Goal: Task Accomplishment & Management: Use online tool/utility

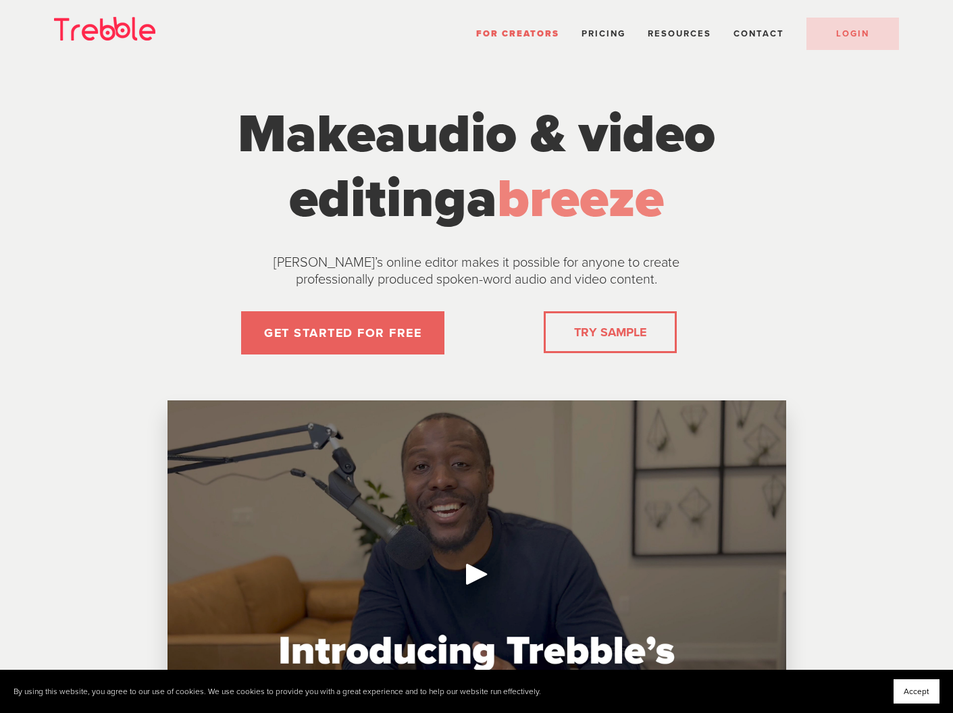
scroll to position [1, 0]
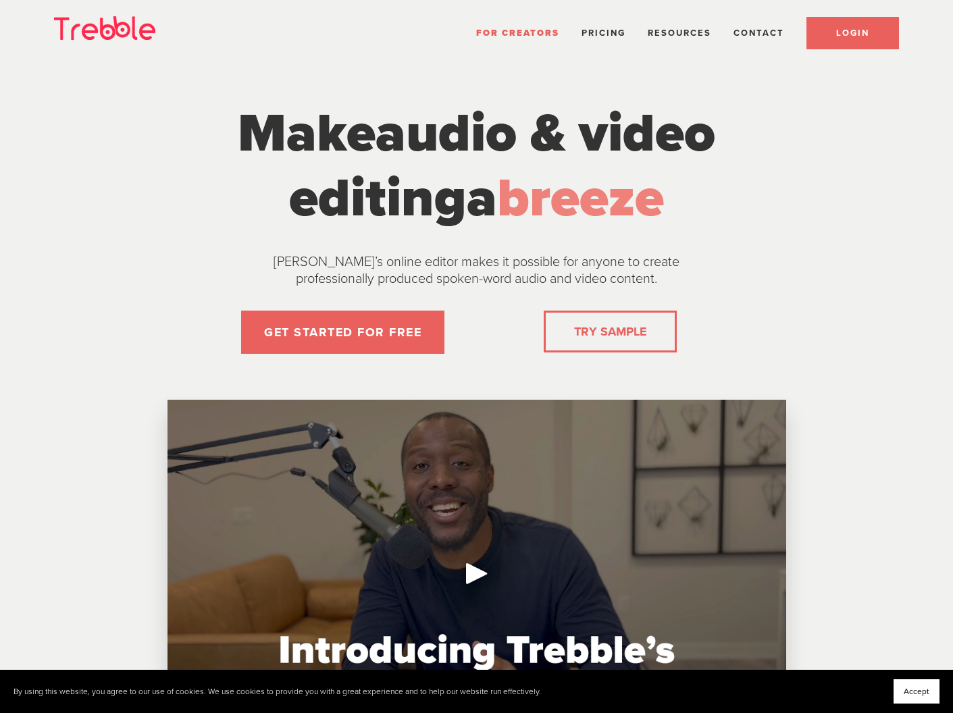
click at [863, 36] on span "LOGIN" at bounding box center [852, 33] width 33 height 11
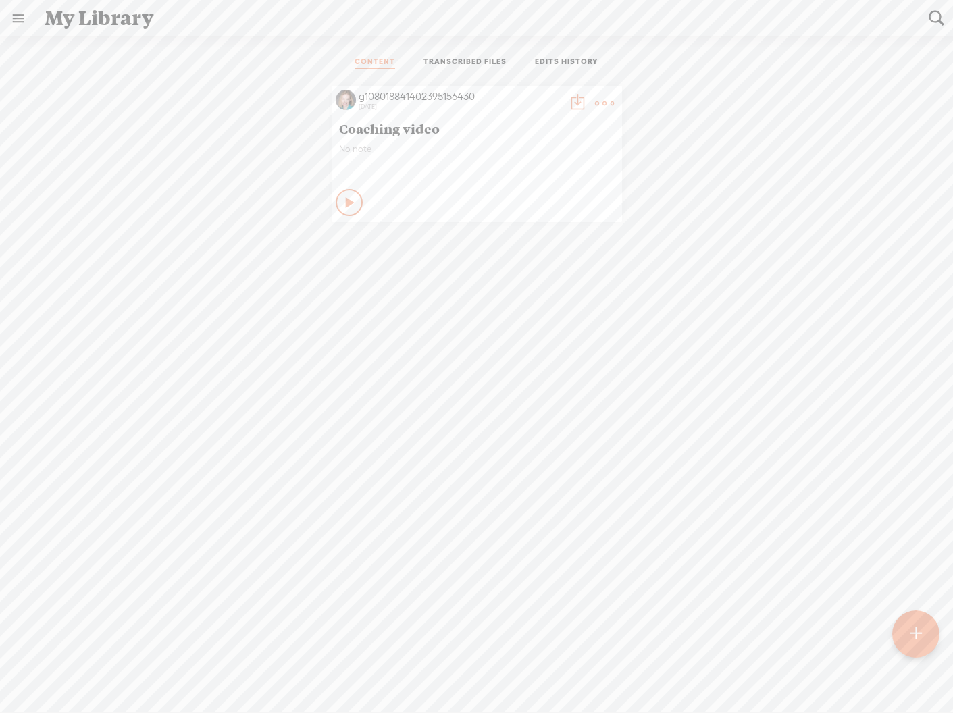
click at [919, 625] on t at bounding box center [916, 635] width 11 height 30
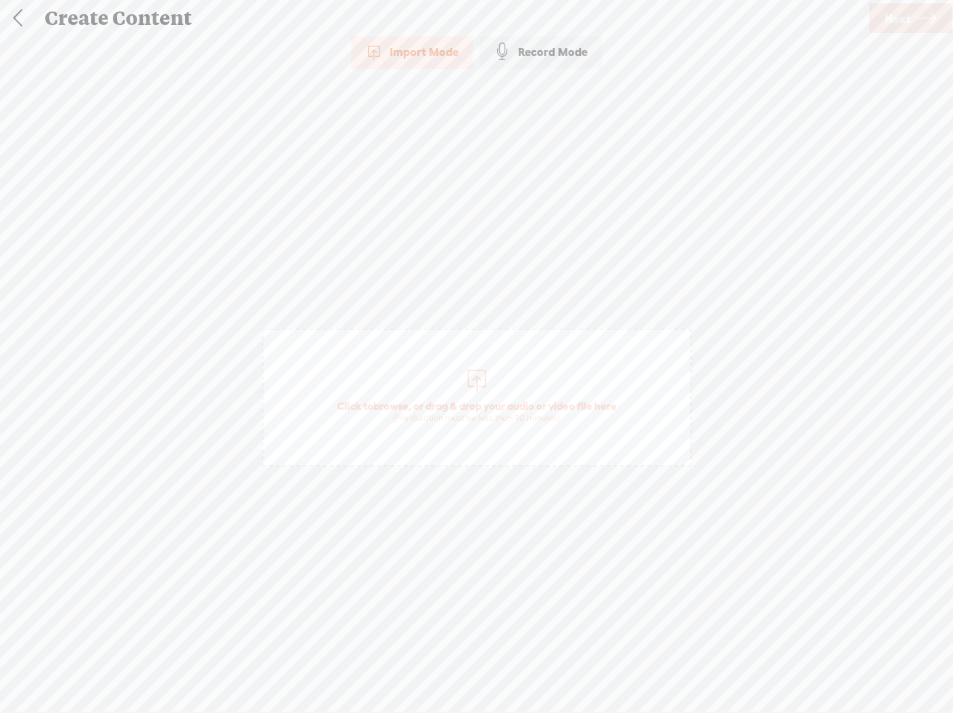
click at [408, 46] on div "Import Mode" at bounding box center [412, 52] width 122 height 34
click at [446, 397] on span "Click to browse , or drag & drop your audio or video file here (File duration m…" at bounding box center [476, 412] width 293 height 39
click at [913, 22] on link "Next" at bounding box center [911, 18] width 82 height 30
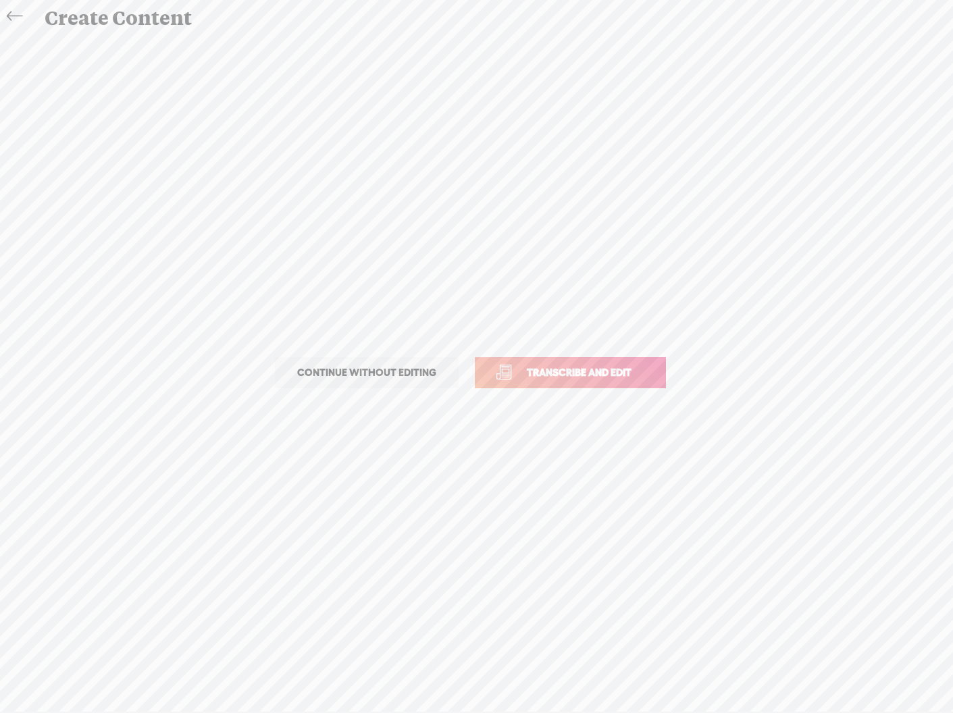
click at [572, 366] on span "Transcribe and edit" at bounding box center [579, 373] width 133 height 16
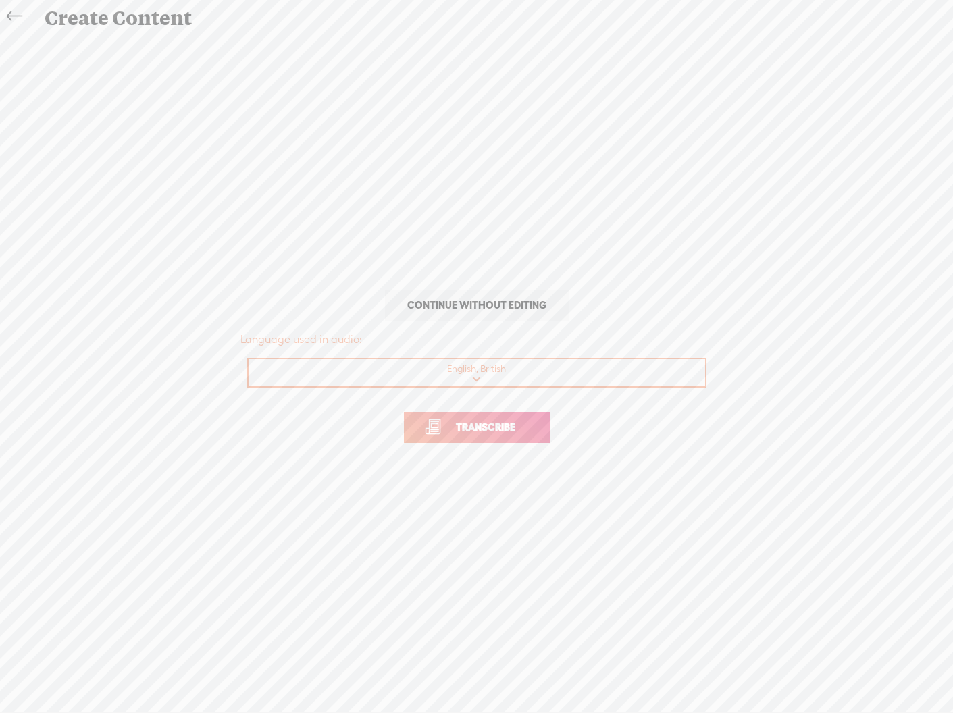
click at [485, 426] on span "Transcribe" at bounding box center [486, 428] width 88 height 16
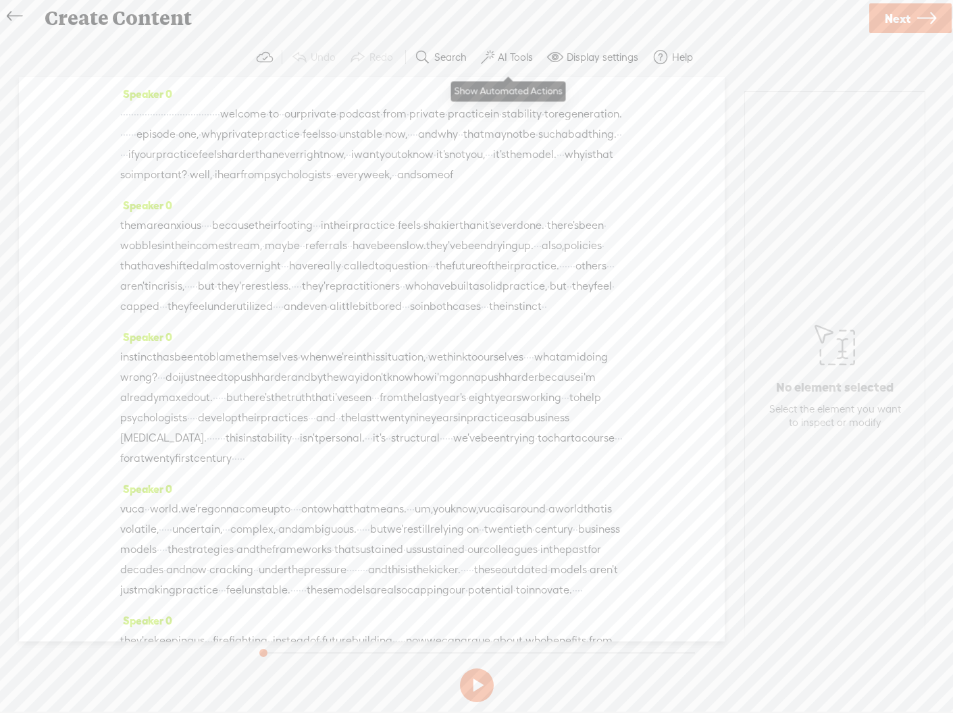
click at [510, 54] on label "AI Tools" at bounding box center [515, 58] width 35 height 14
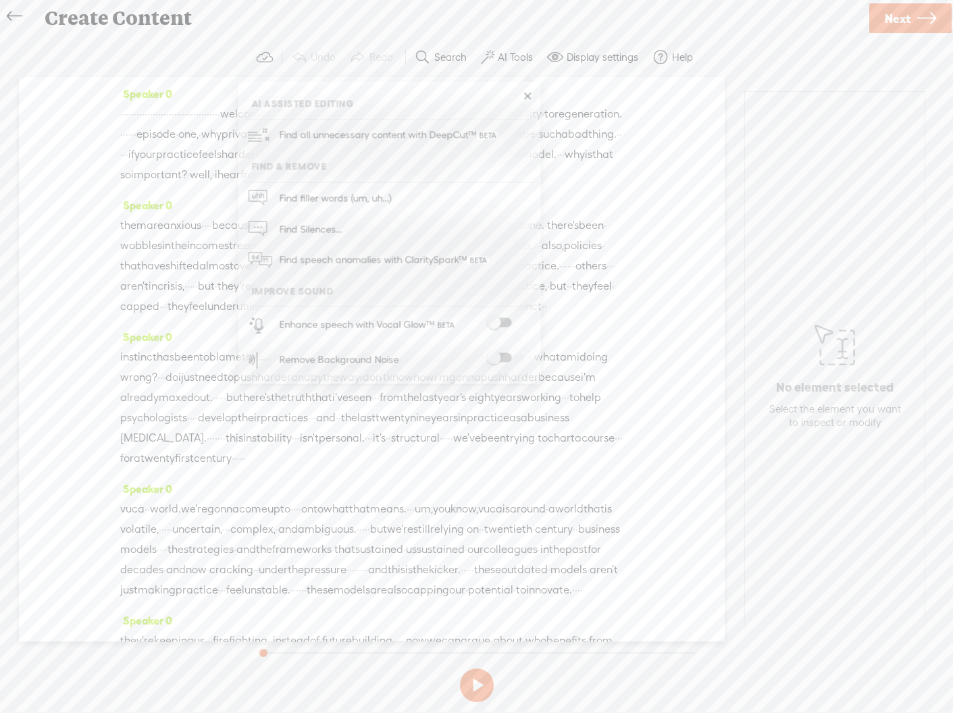
click at [505, 322] on span at bounding box center [499, 322] width 24 height 9
click at [509, 324] on span at bounding box center [499, 322] width 24 height 9
click at [504, 321] on span at bounding box center [499, 322] width 24 height 9
drag, startPoint x: 495, startPoint y: 318, endPoint x: 521, endPoint y: 320, distance: 25.7
click at [521, 320] on label at bounding box center [499, 322] width 59 height 9
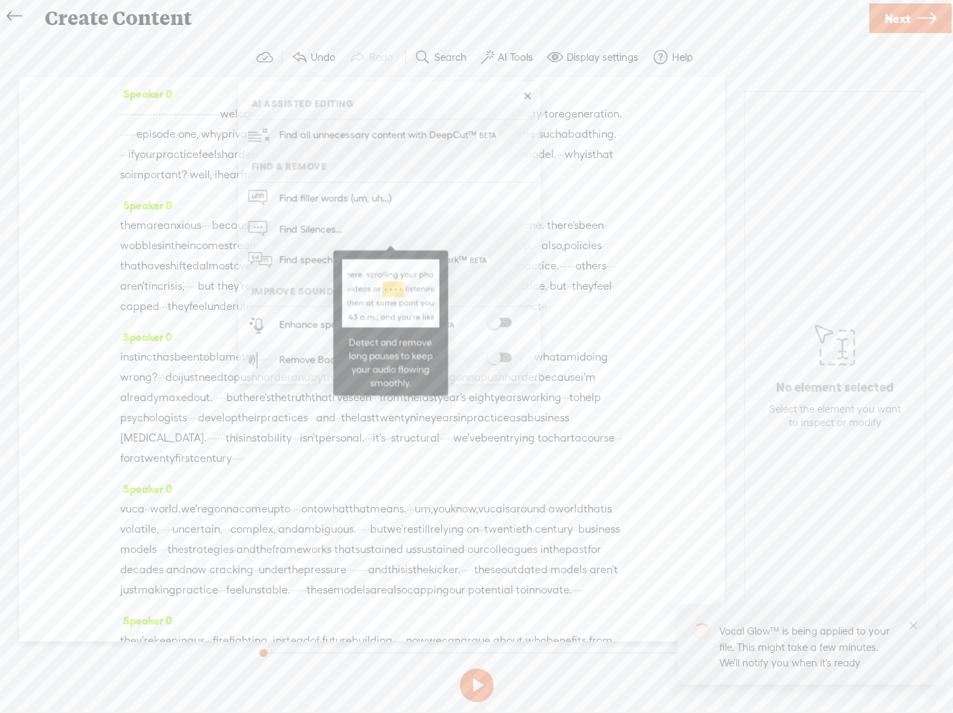
click at [350, 225] on link "Find Silences..." at bounding box center [389, 228] width 289 height 31
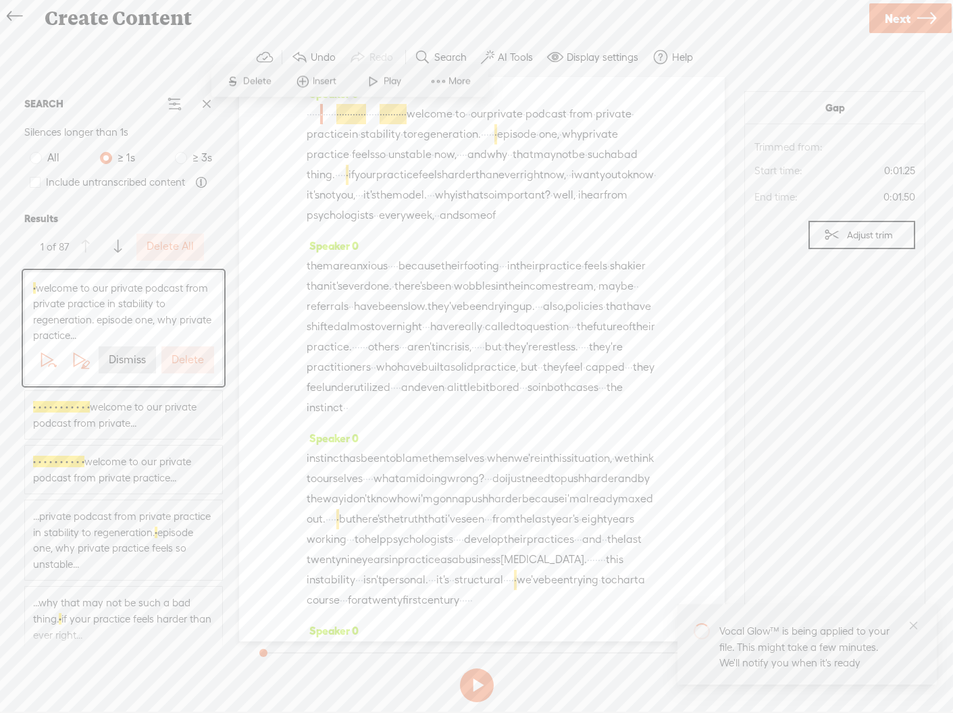
click at [136, 356] on label "Dismiss" at bounding box center [127, 360] width 37 height 14
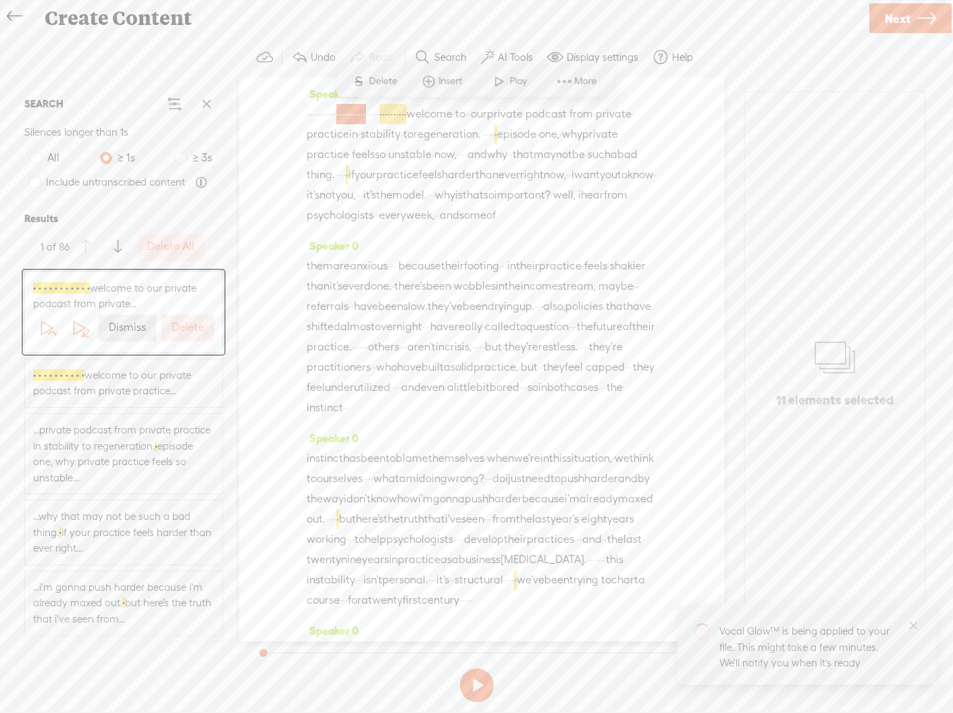
click at [191, 328] on label "Delete" at bounding box center [188, 328] width 32 height 14
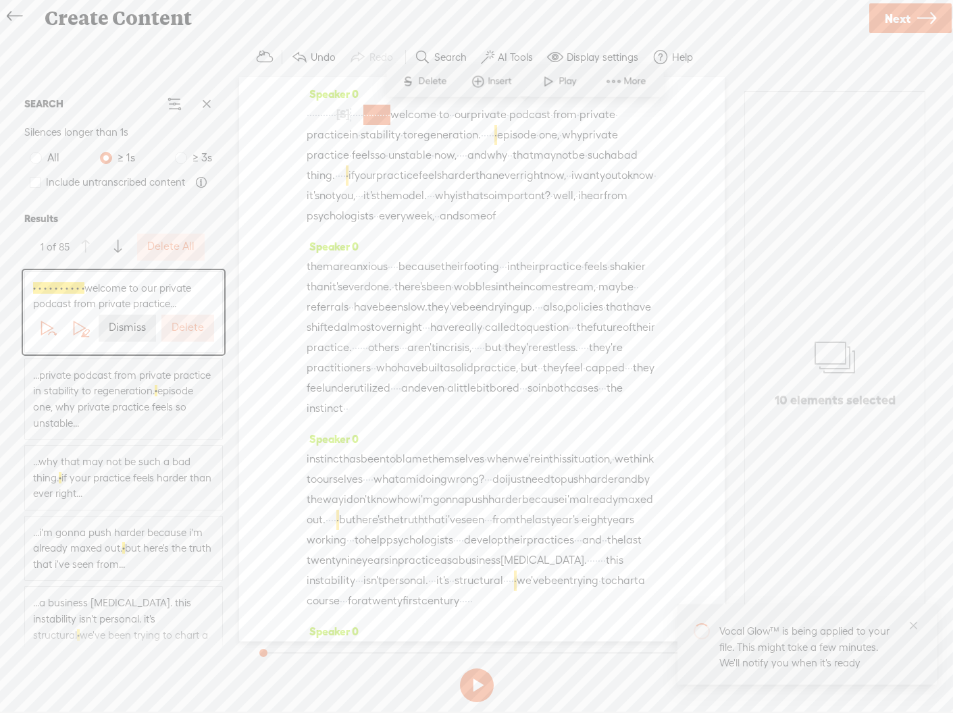
click at [191, 328] on label "Delete" at bounding box center [188, 328] width 32 height 14
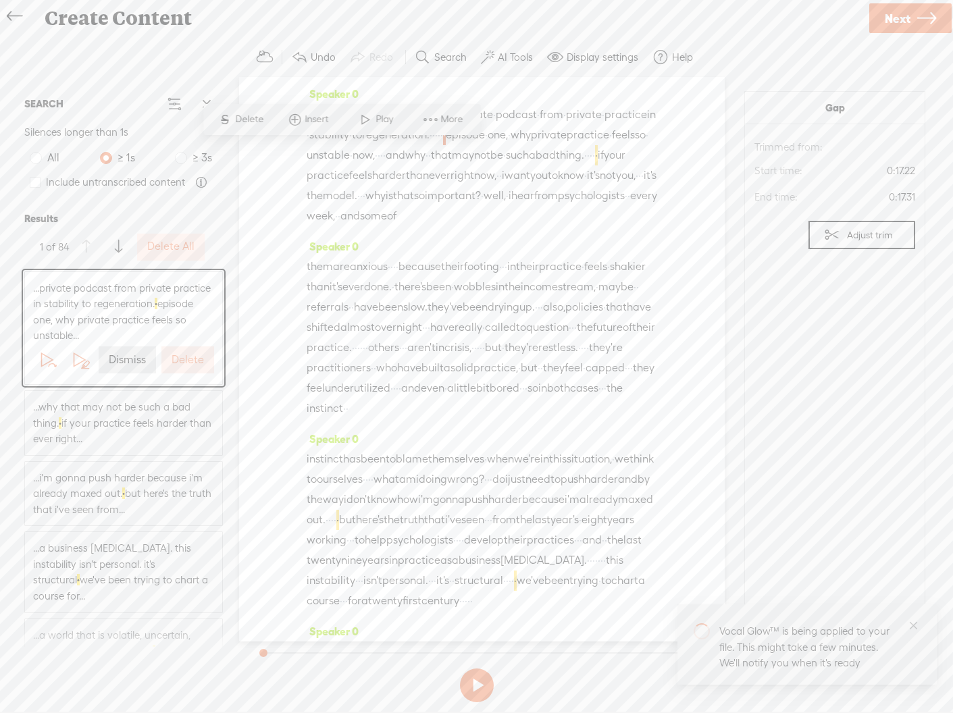
scroll to position [7, 0]
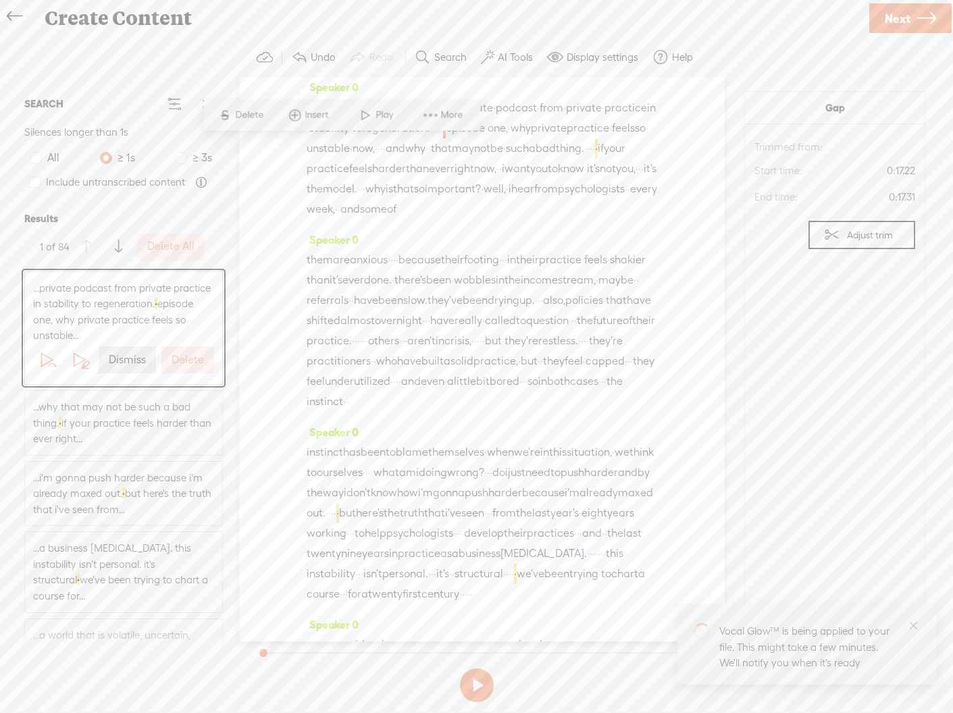
click at [132, 362] on label "Dismiss" at bounding box center [127, 360] width 37 height 14
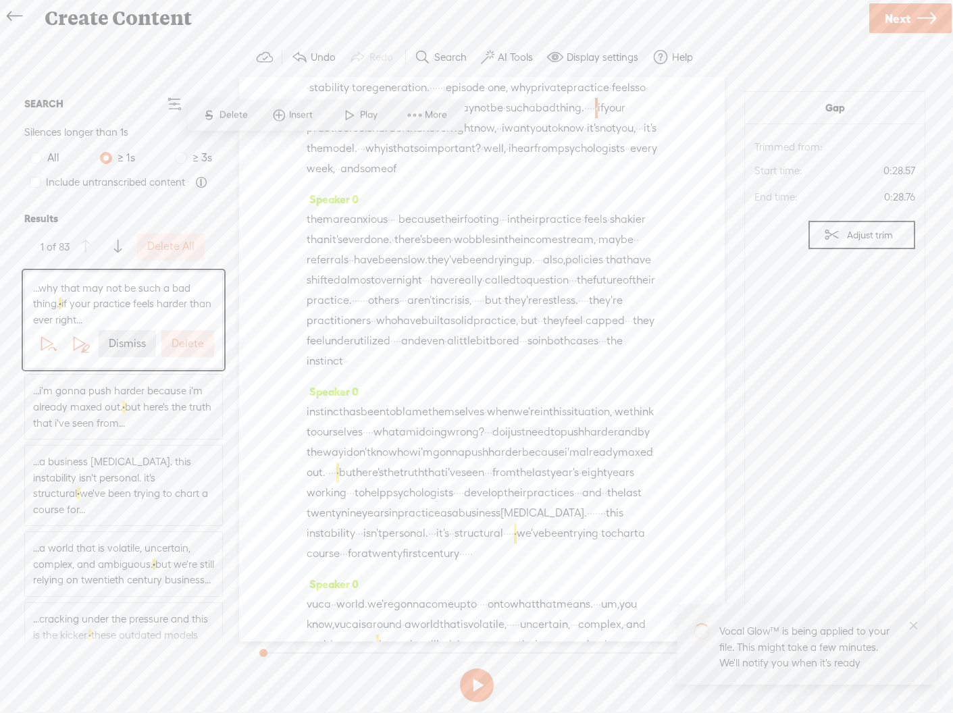
click at [130, 342] on label "Dismiss" at bounding box center [127, 344] width 37 height 14
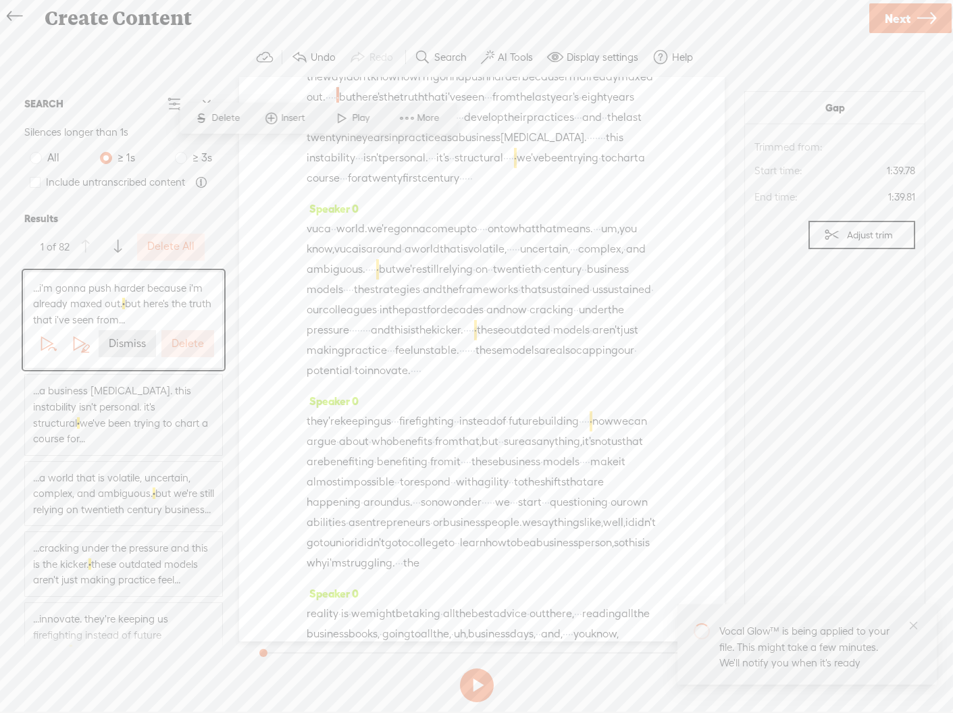
scroll to position [474, 0]
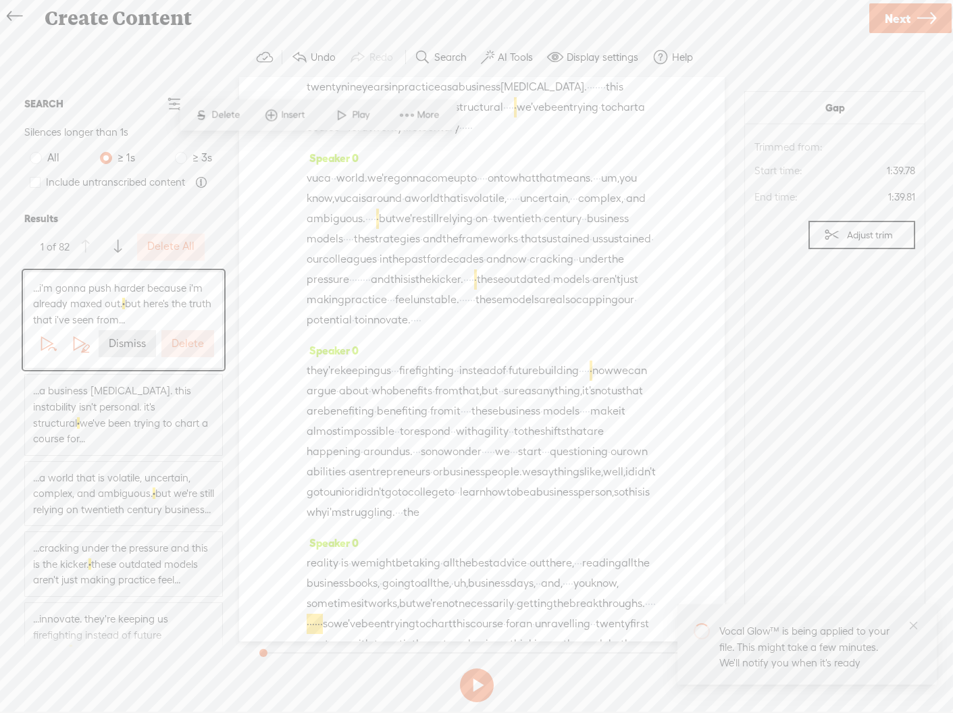
click at [130, 342] on label "Dismiss" at bounding box center [127, 344] width 37 height 14
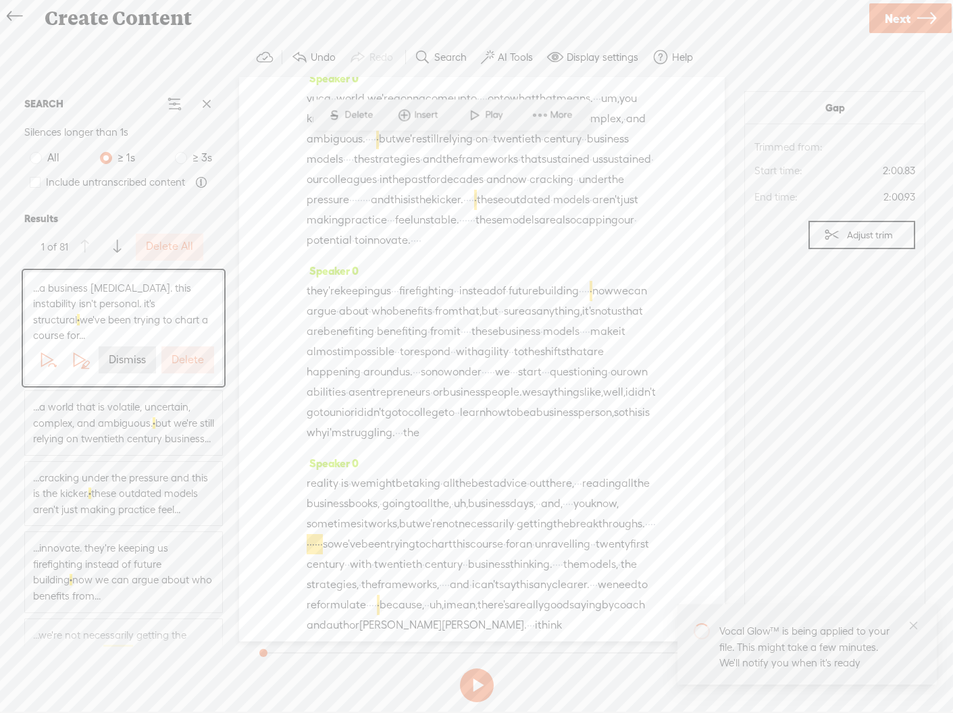
scroll to position [555, 0]
click at [131, 357] on label "Dismiss" at bounding box center [127, 360] width 37 height 14
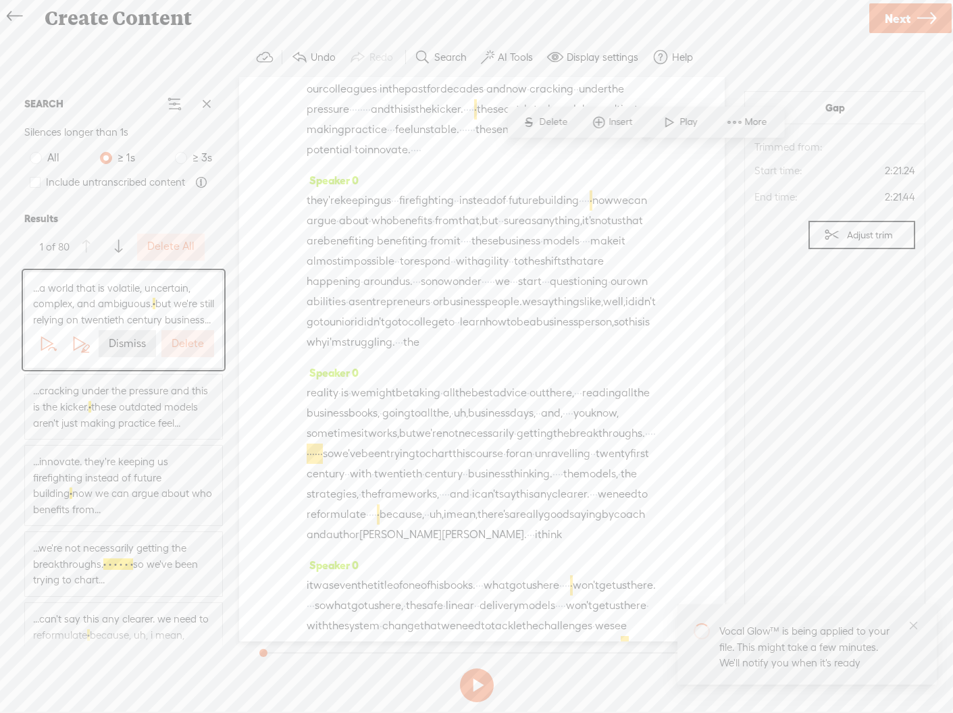
scroll to position [666, 0]
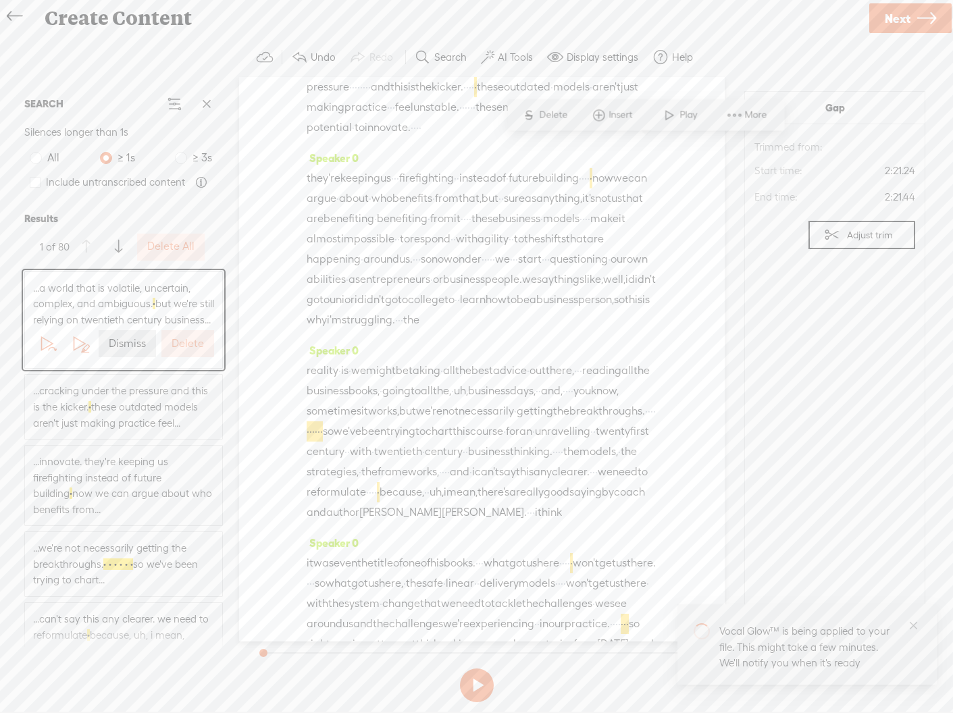
click at [131, 351] on label "Dismiss" at bounding box center [127, 344] width 37 height 14
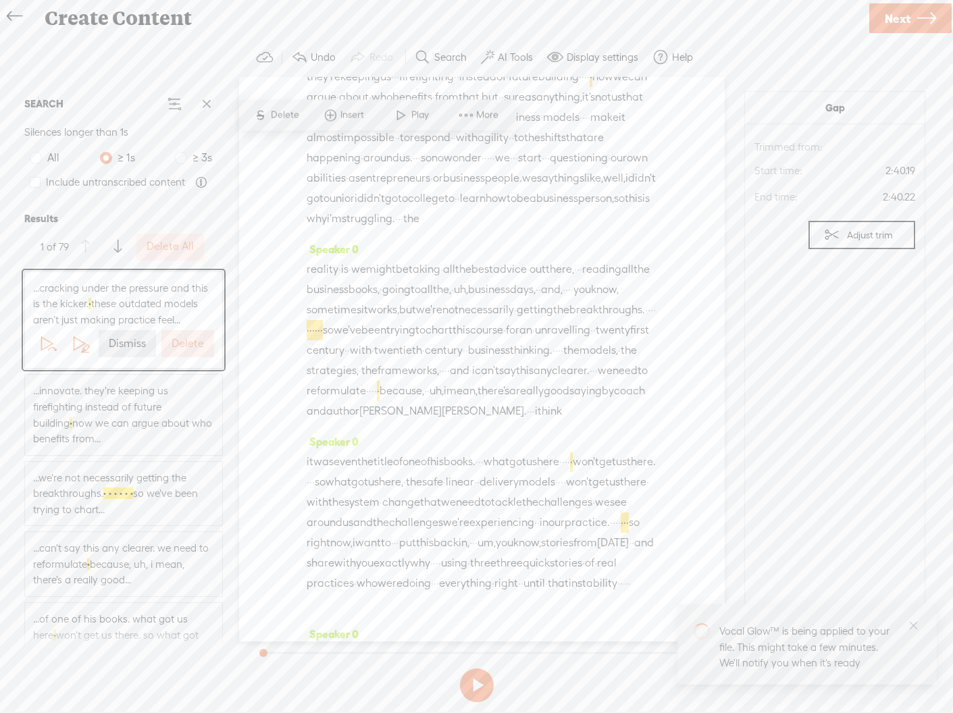
click at [131, 339] on label "Dismiss" at bounding box center [127, 344] width 37 height 14
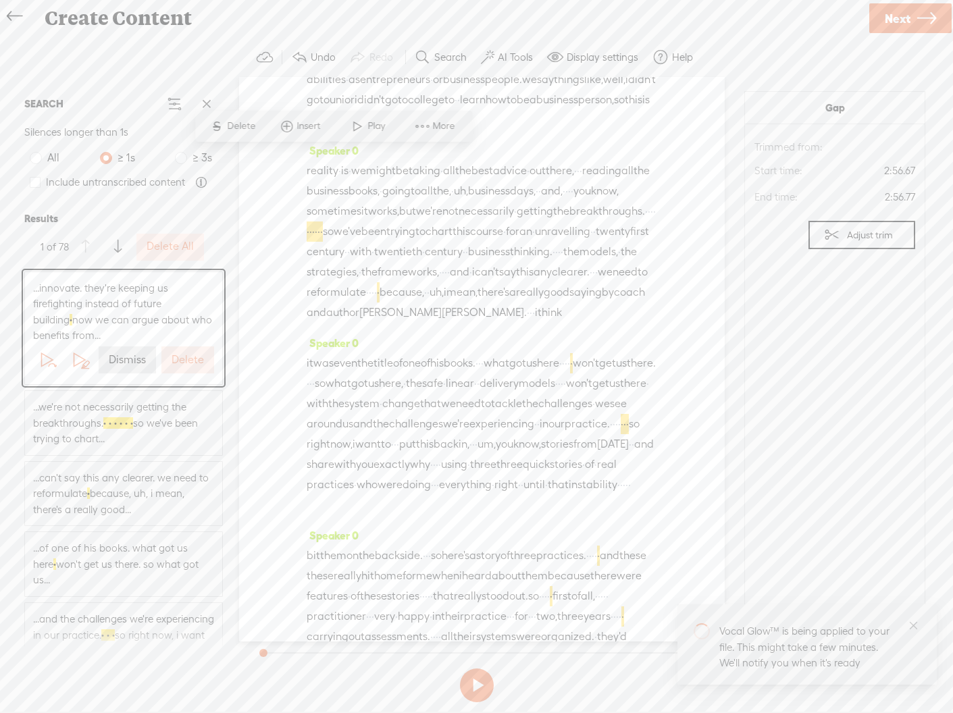
scroll to position [880, 0]
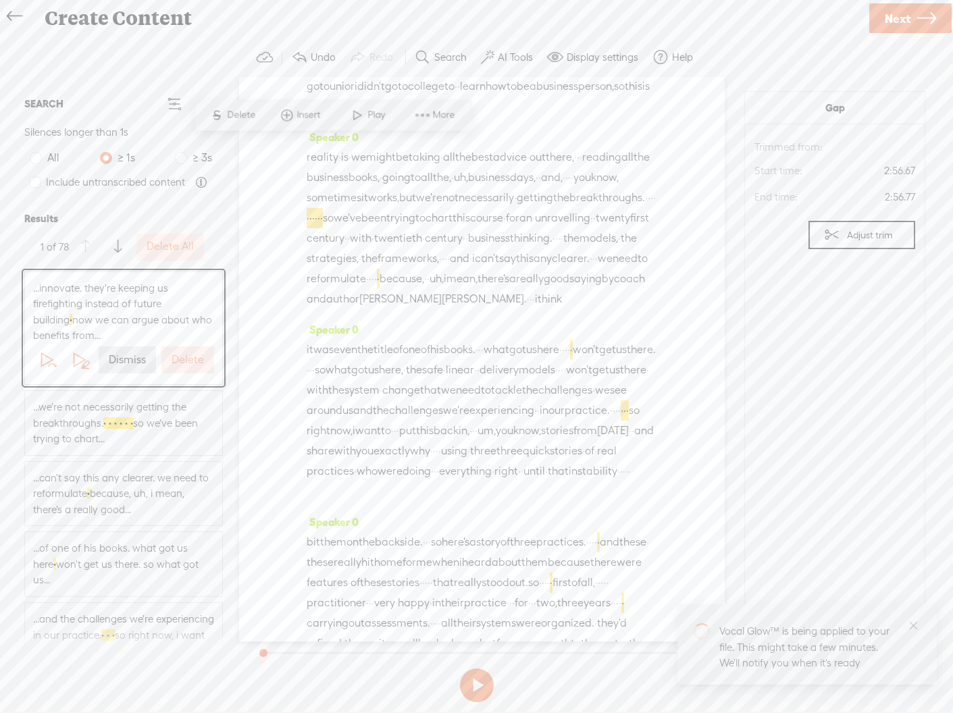
click at [130, 356] on label "Dismiss" at bounding box center [127, 360] width 37 height 14
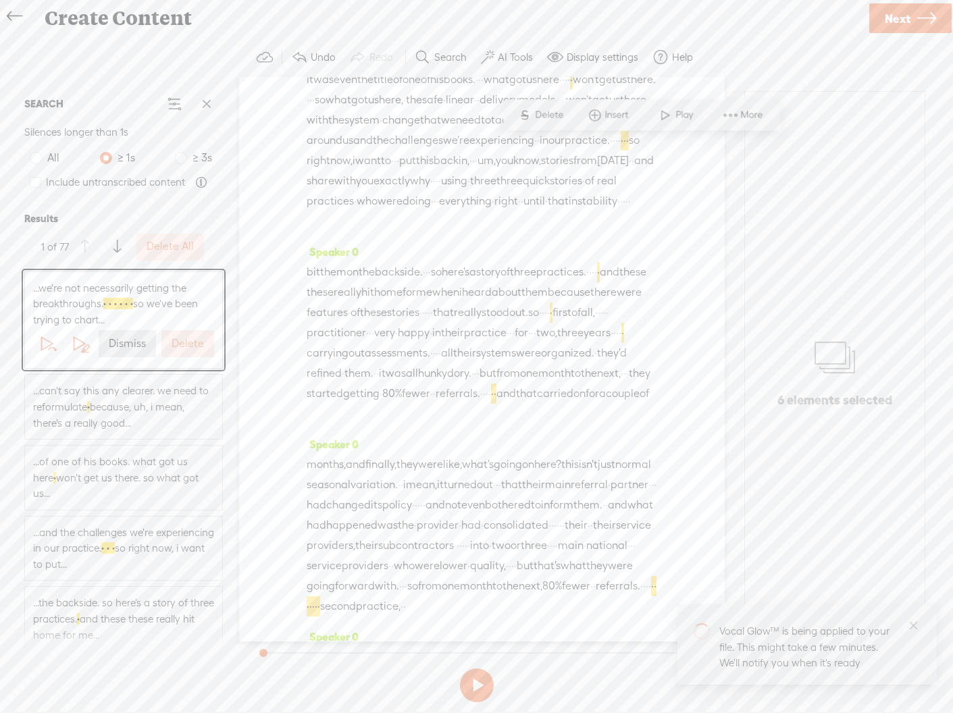
scroll to position [1153, 0]
click at [188, 341] on label "Delete" at bounding box center [188, 344] width 32 height 14
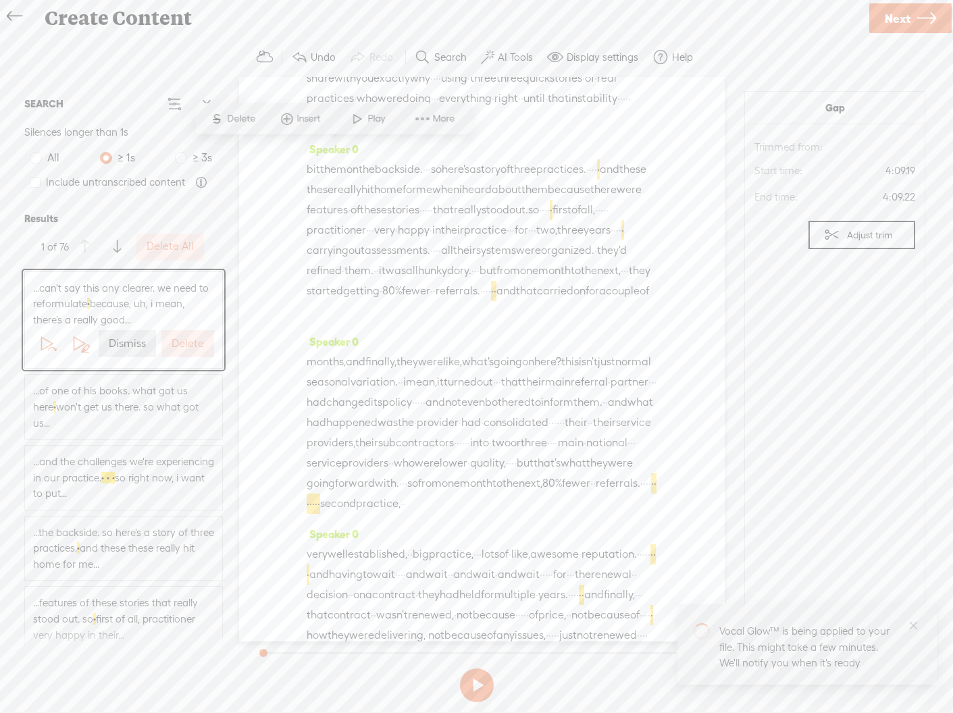
scroll to position [1255, 0]
click at [123, 343] on label "Dismiss" at bounding box center [127, 344] width 37 height 14
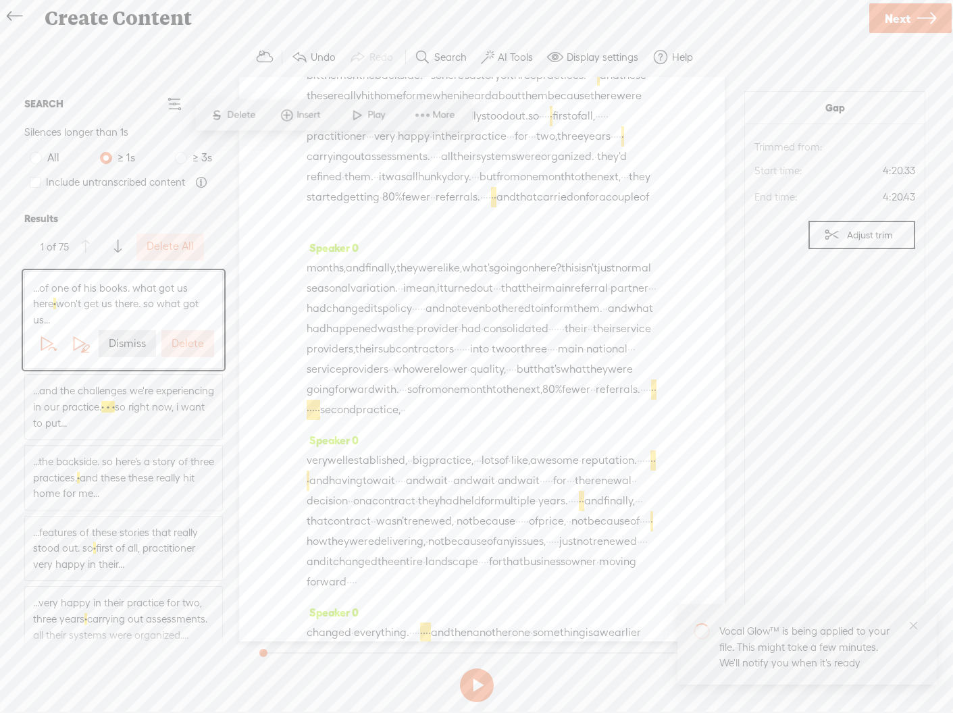
click at [125, 337] on label "Dismiss" at bounding box center [127, 344] width 37 height 14
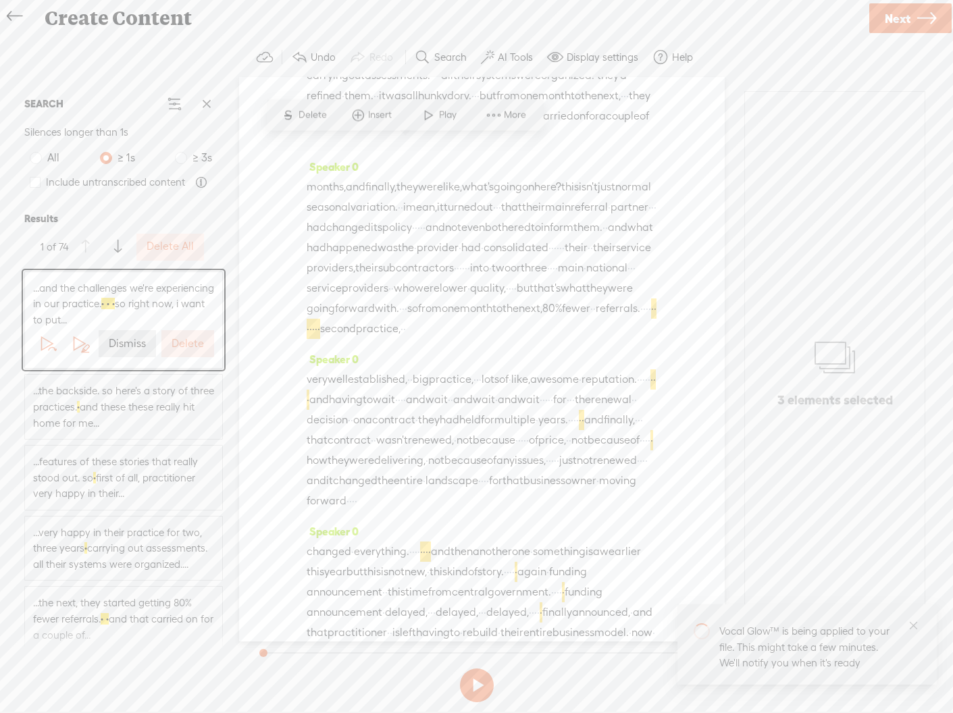
click at [197, 347] on label "Delete" at bounding box center [188, 344] width 32 height 14
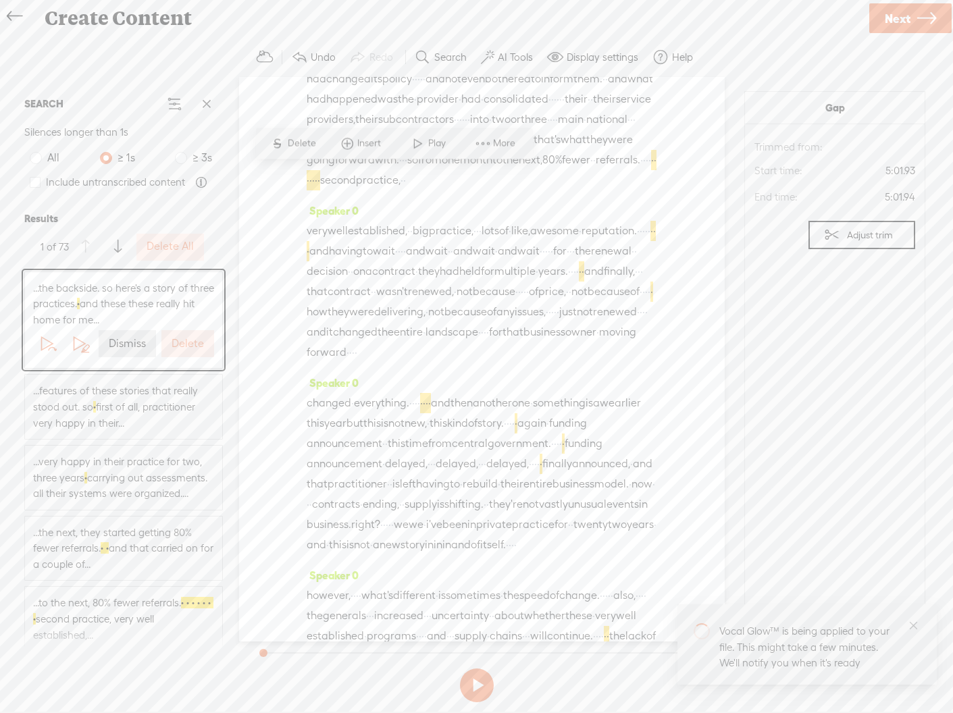
scroll to position [1580, 0]
click at [127, 340] on label "Dismiss" at bounding box center [127, 344] width 37 height 14
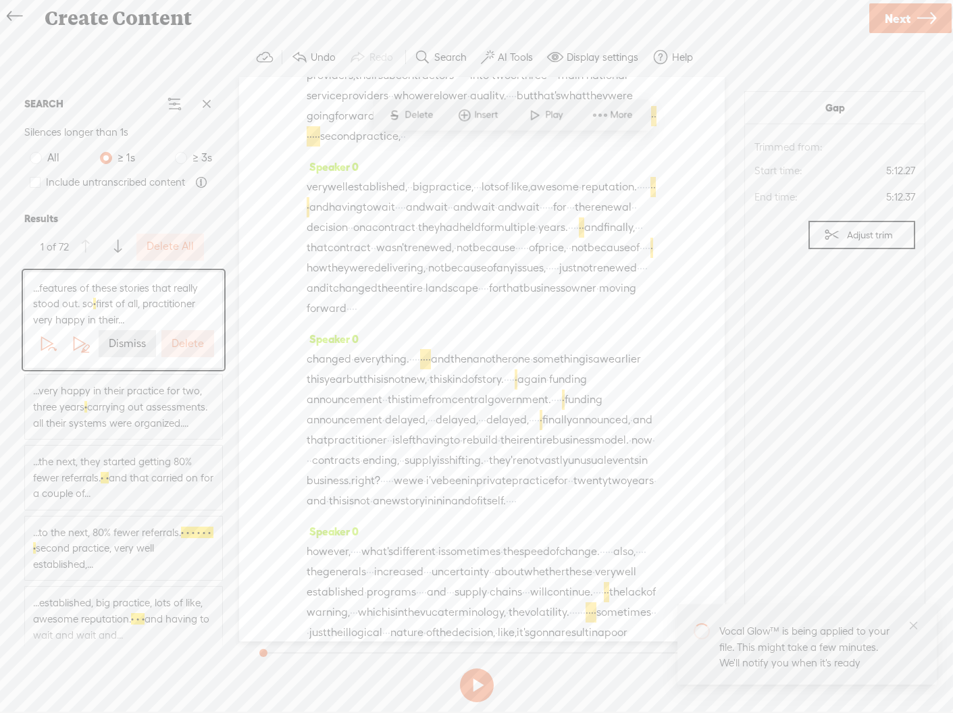
scroll to position [1620, 0]
click at [126, 340] on label "Dismiss" at bounding box center [127, 344] width 37 height 14
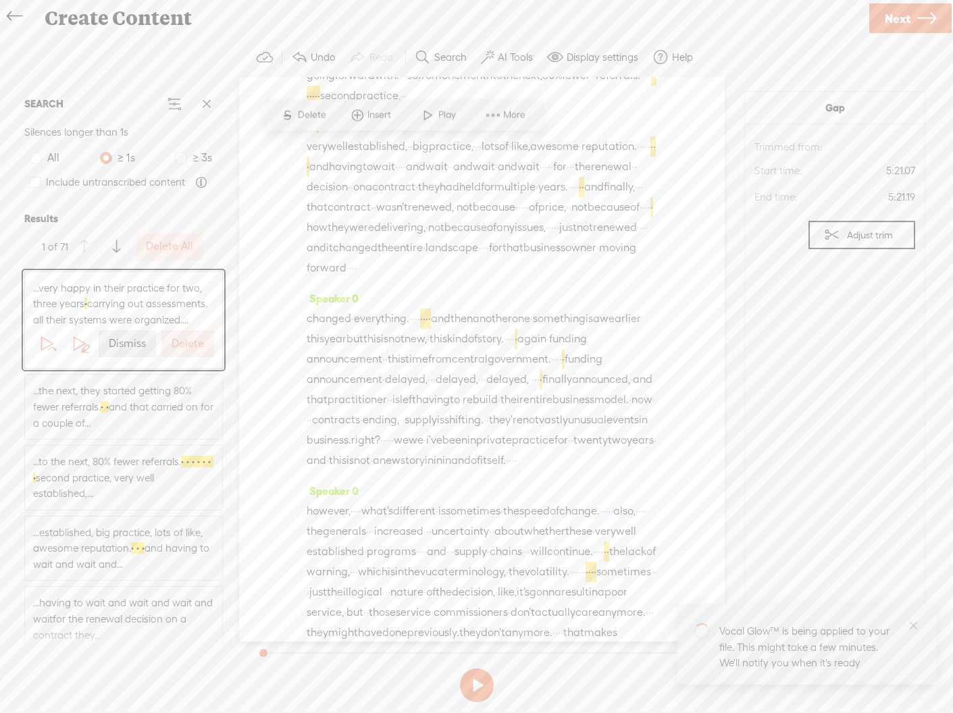
click at [126, 340] on label "Dismiss" at bounding box center [127, 344] width 37 height 14
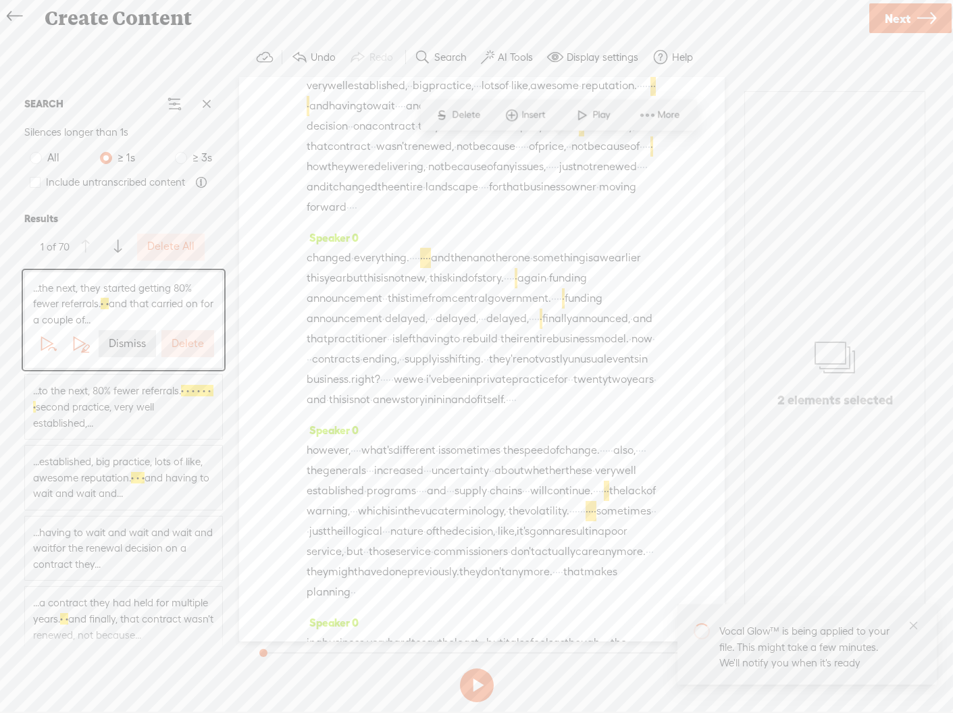
scroll to position [1721, 0]
click at [175, 339] on label "Delete" at bounding box center [188, 344] width 32 height 14
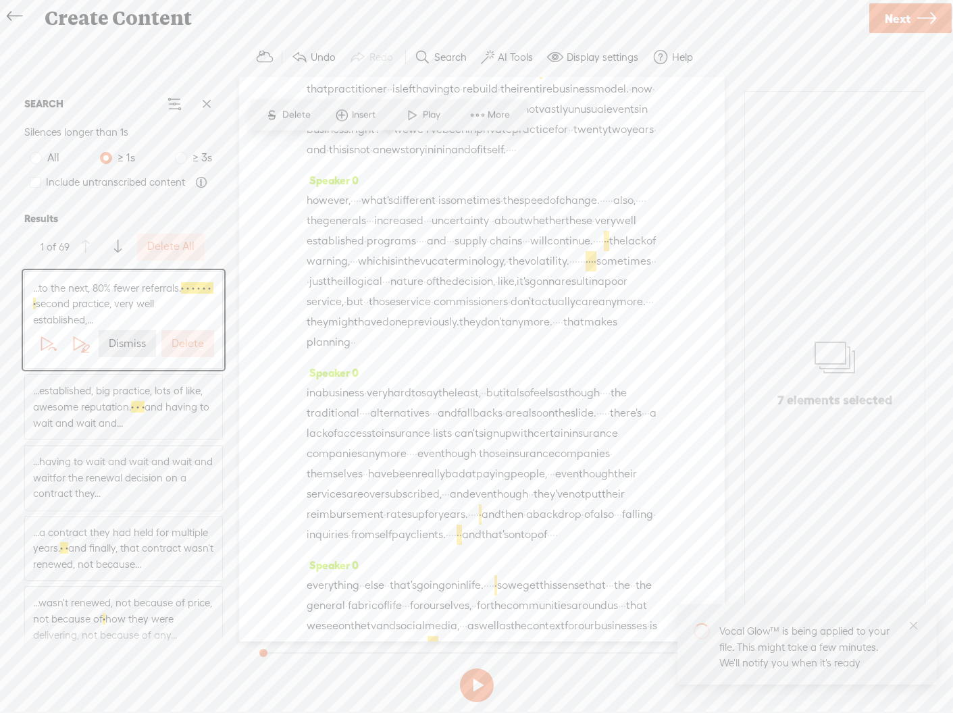
scroll to position [1976, 0]
click at [183, 340] on label "Delete" at bounding box center [188, 344] width 32 height 14
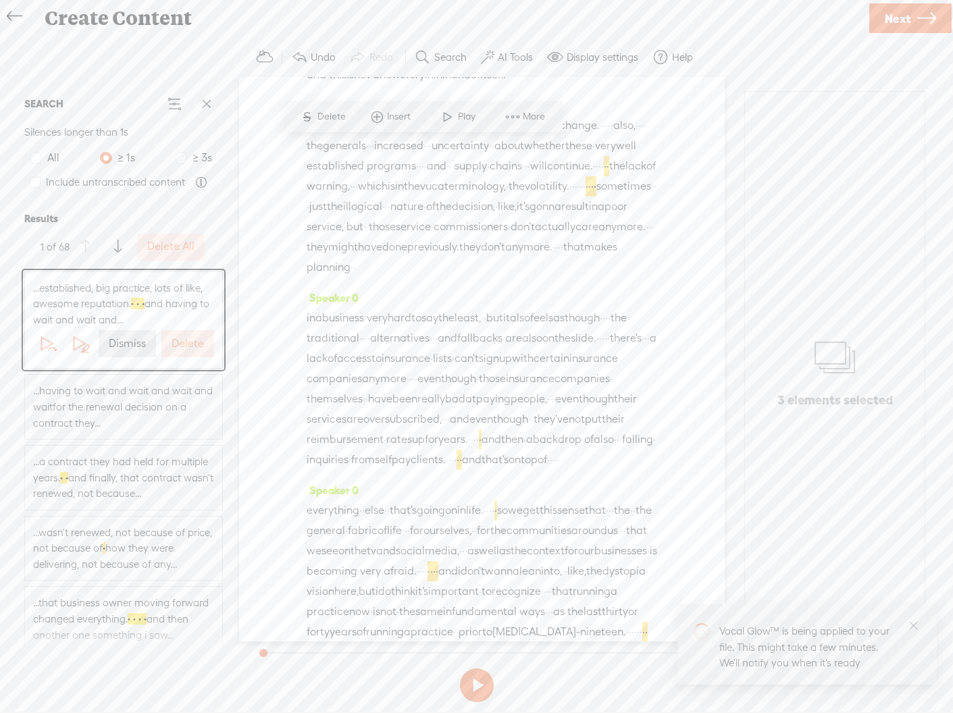
scroll to position [2046, 0]
click at [183, 340] on label "Delete" at bounding box center [188, 344] width 32 height 14
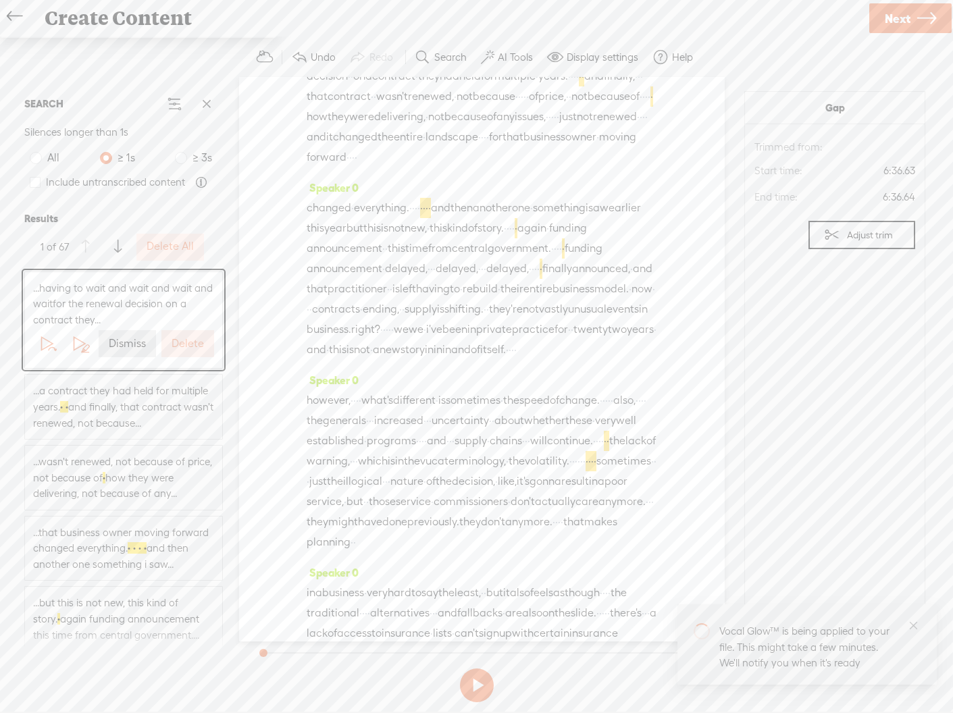
scroll to position [1771, 0]
click at [187, 345] on label "Delete" at bounding box center [188, 344] width 32 height 14
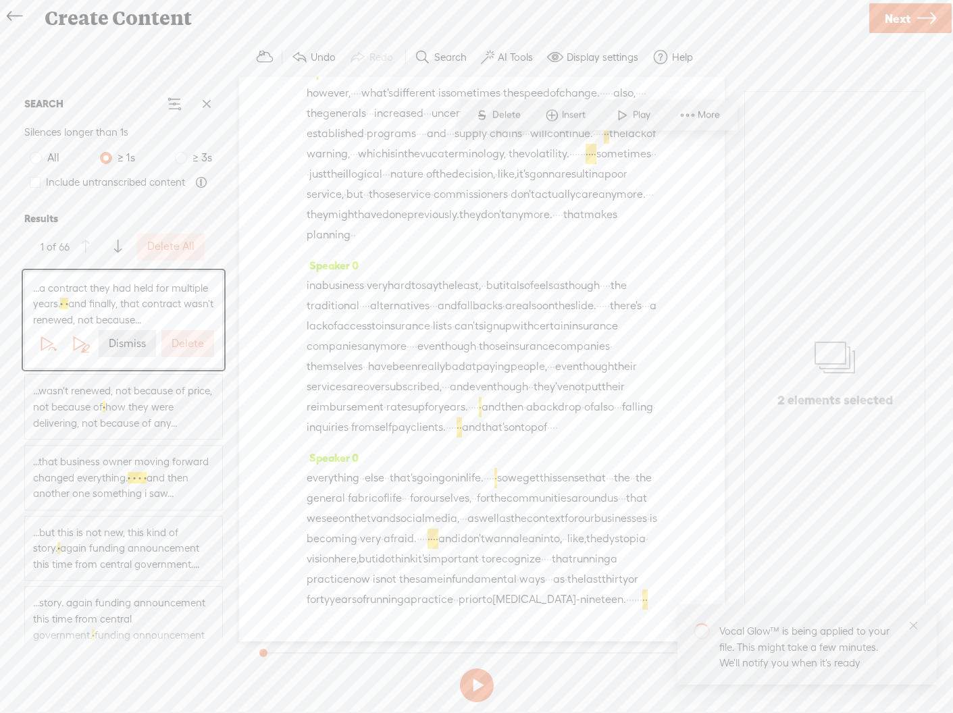
scroll to position [2087, 0]
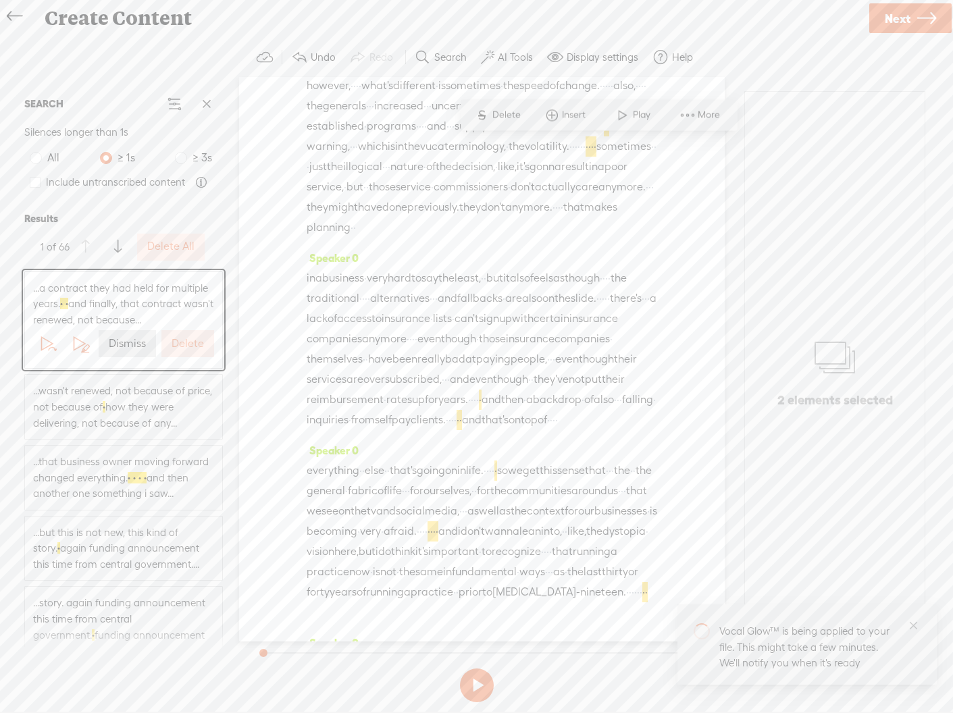
click at [189, 342] on label "Delete" at bounding box center [188, 344] width 32 height 14
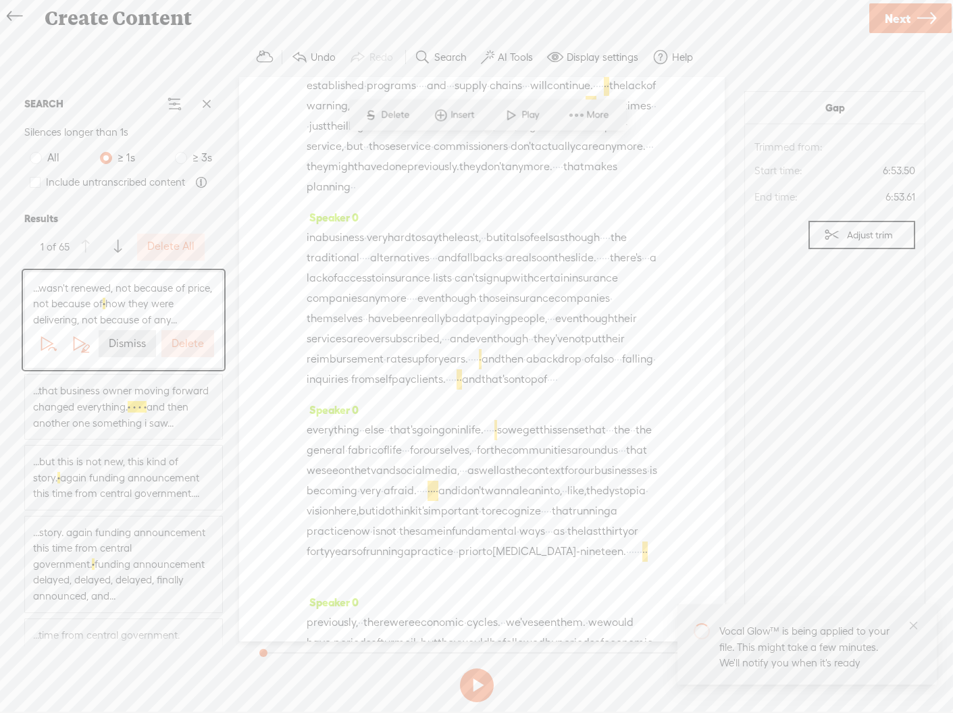
click at [189, 342] on label "Delete" at bounding box center [188, 344] width 32 height 14
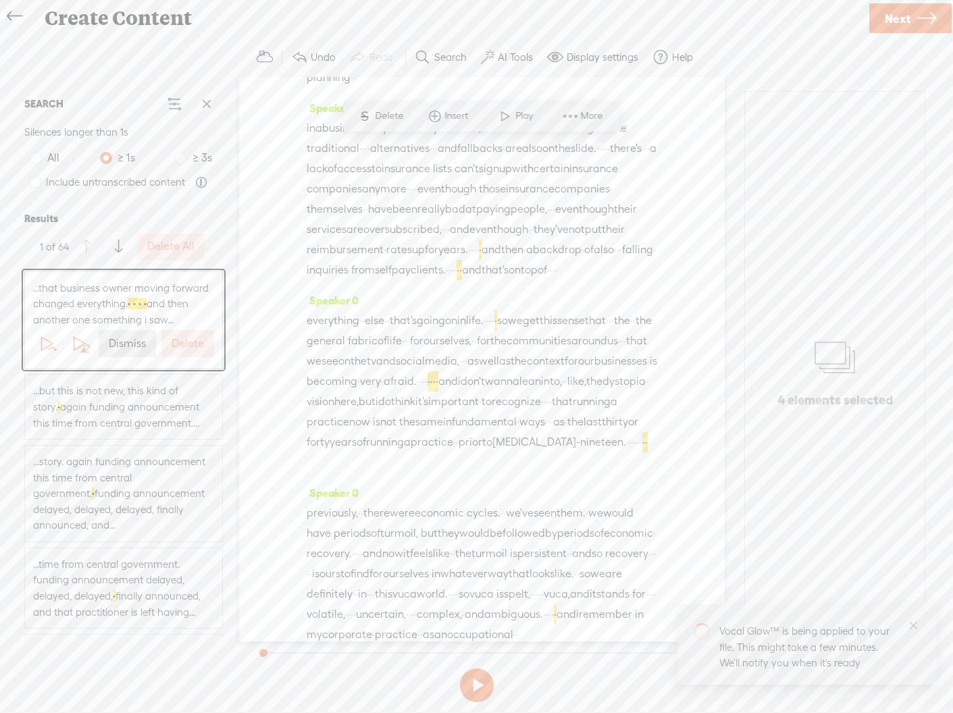
scroll to position [2240, 0]
click at [189, 342] on label "Delete" at bounding box center [188, 344] width 32 height 14
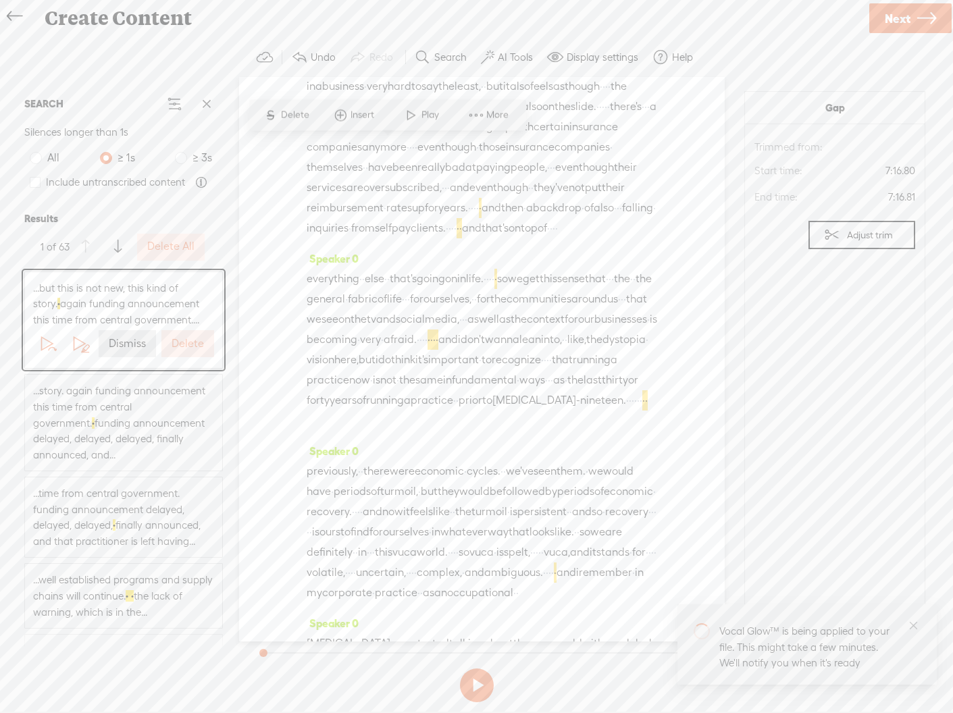
scroll to position [2280, 0]
click at [132, 343] on label "Dismiss" at bounding box center [127, 344] width 37 height 14
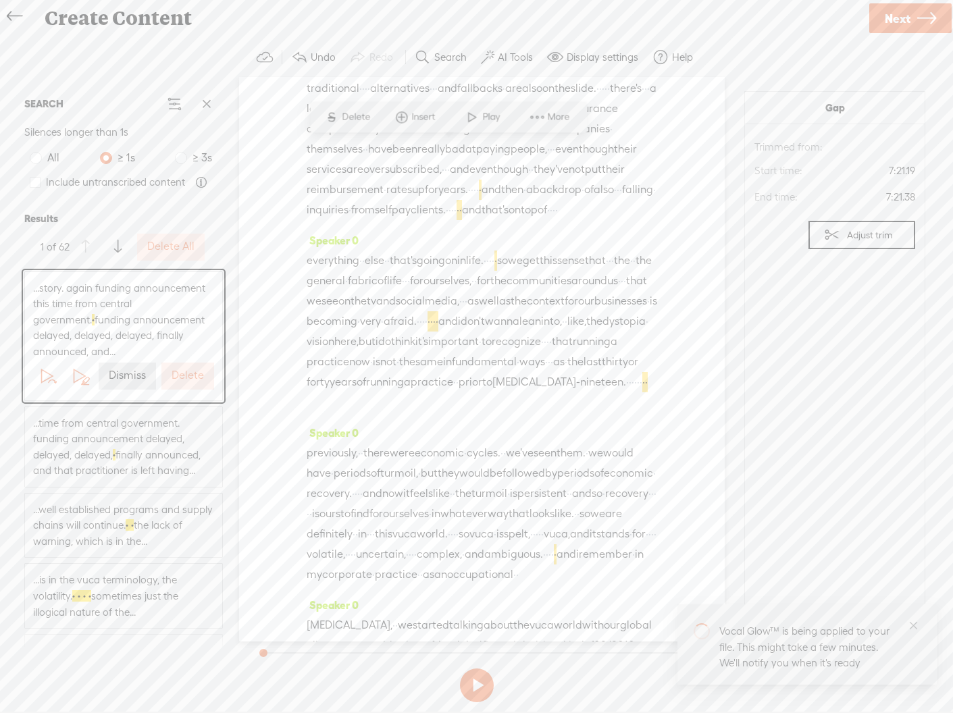
scroll to position [2300, 0]
click at [132, 371] on label "Dismiss" at bounding box center [127, 376] width 37 height 14
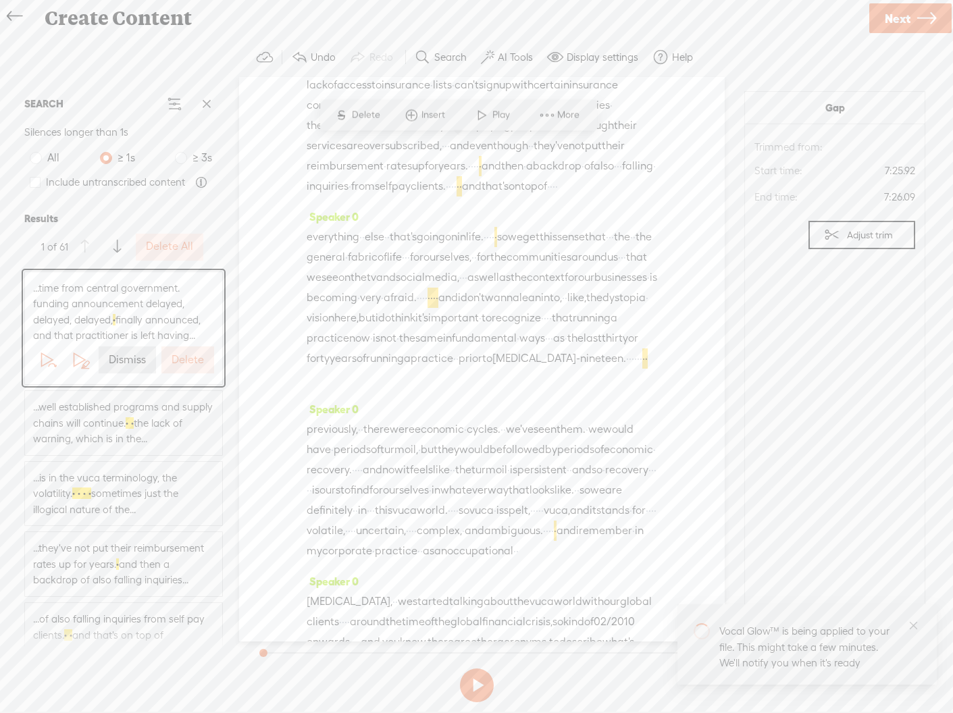
click at [132, 371] on button "Dismiss" at bounding box center [127, 360] width 57 height 27
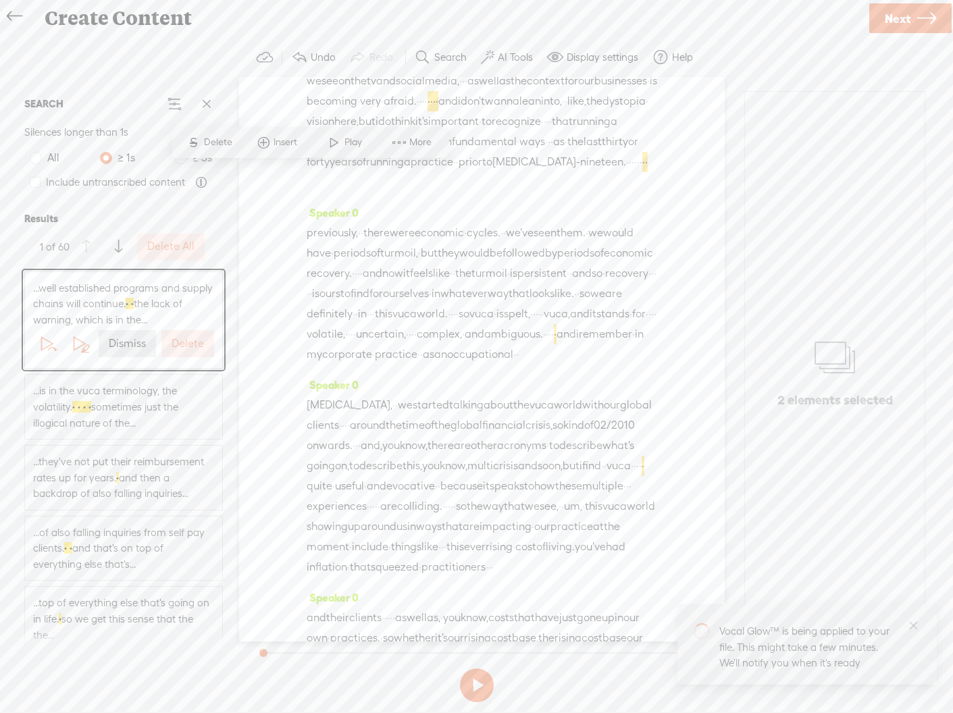
scroll to position [2534, 0]
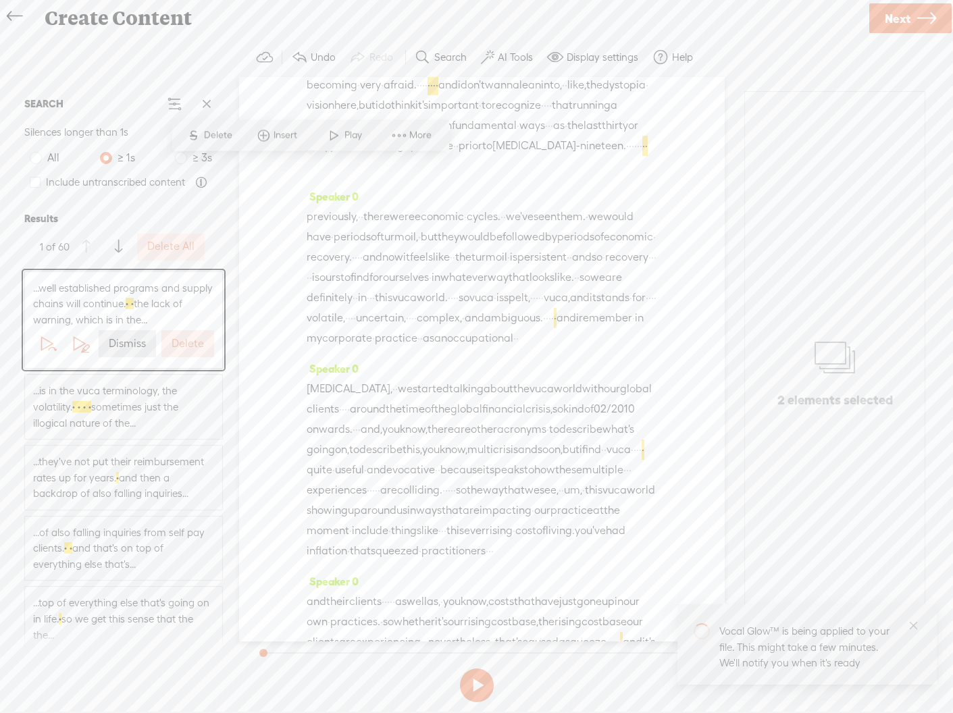
click at [130, 340] on label "Dismiss" at bounding box center [127, 344] width 37 height 14
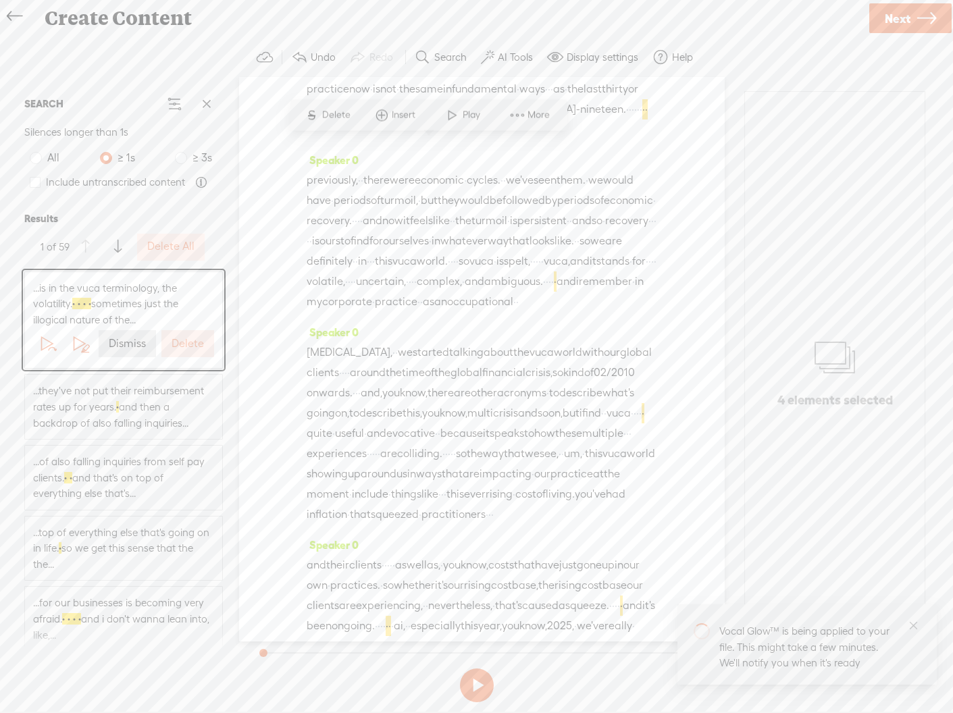
scroll to position [2574, 0]
click at [193, 336] on button "Delete" at bounding box center [187, 343] width 53 height 27
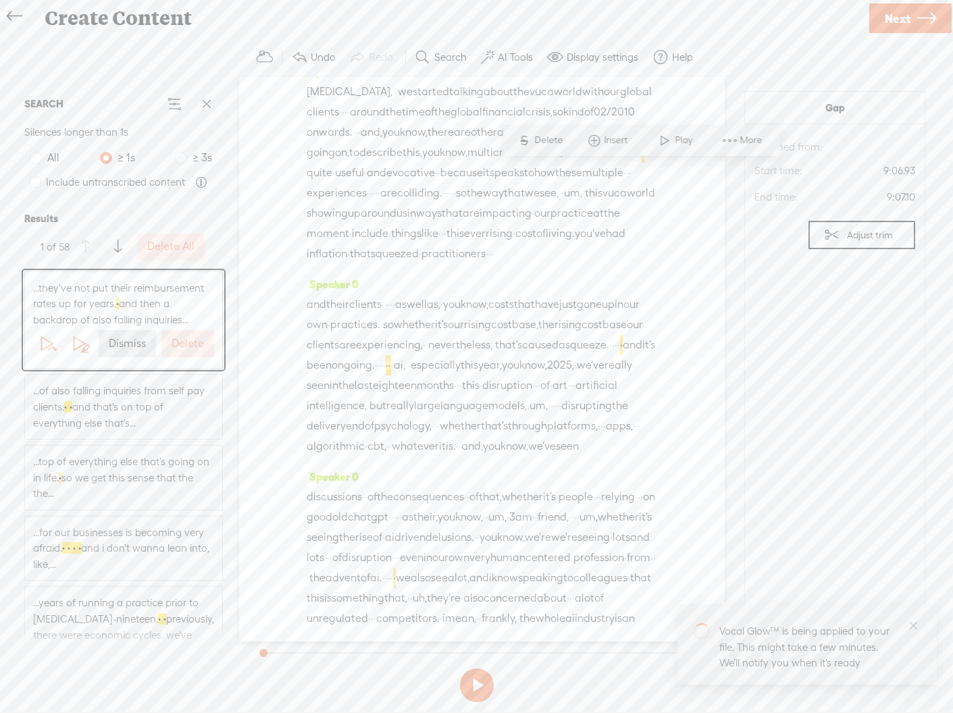
scroll to position [2848, 0]
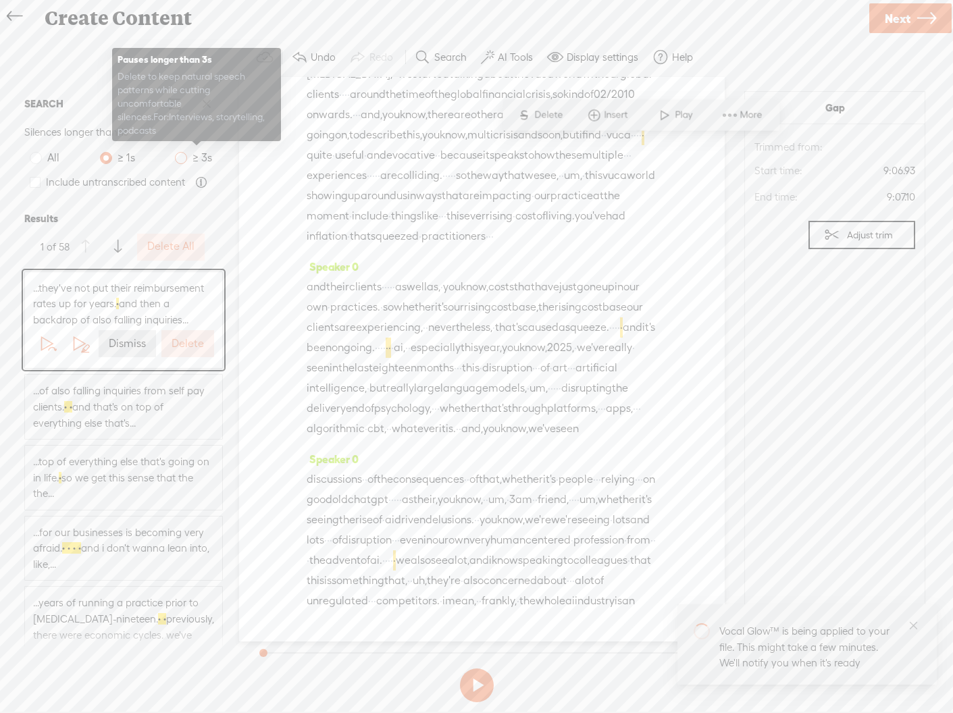
click at [181, 157] on span at bounding box center [181, 158] width 12 height 12
click at [181, 157] on input "≥ 3s" at bounding box center [181, 158] width 12 height 12
radio input "true"
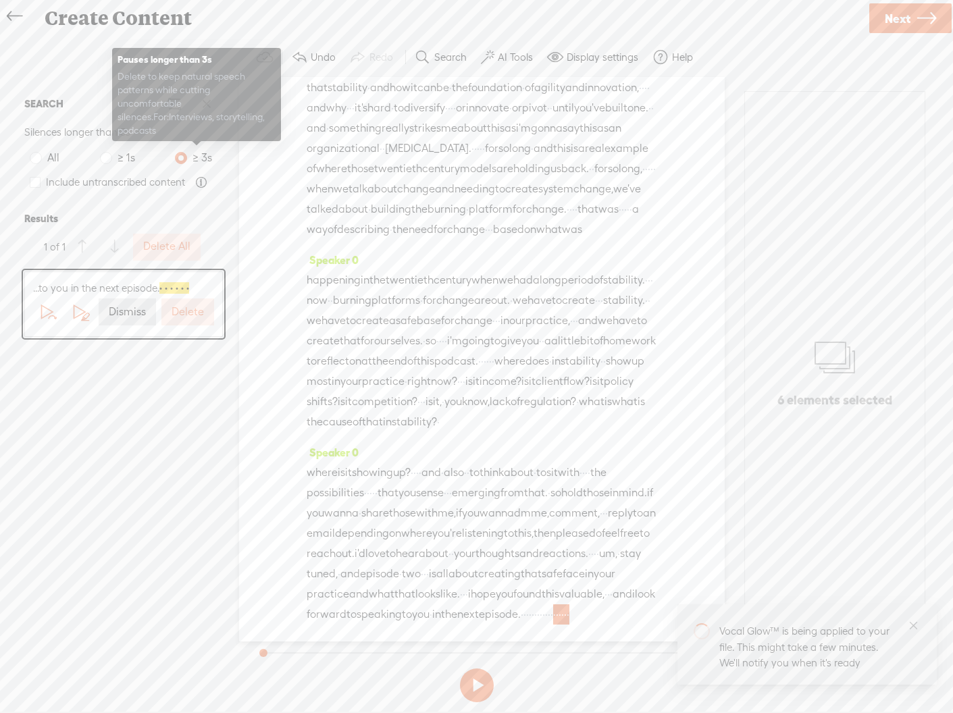
scroll to position [9132, 0]
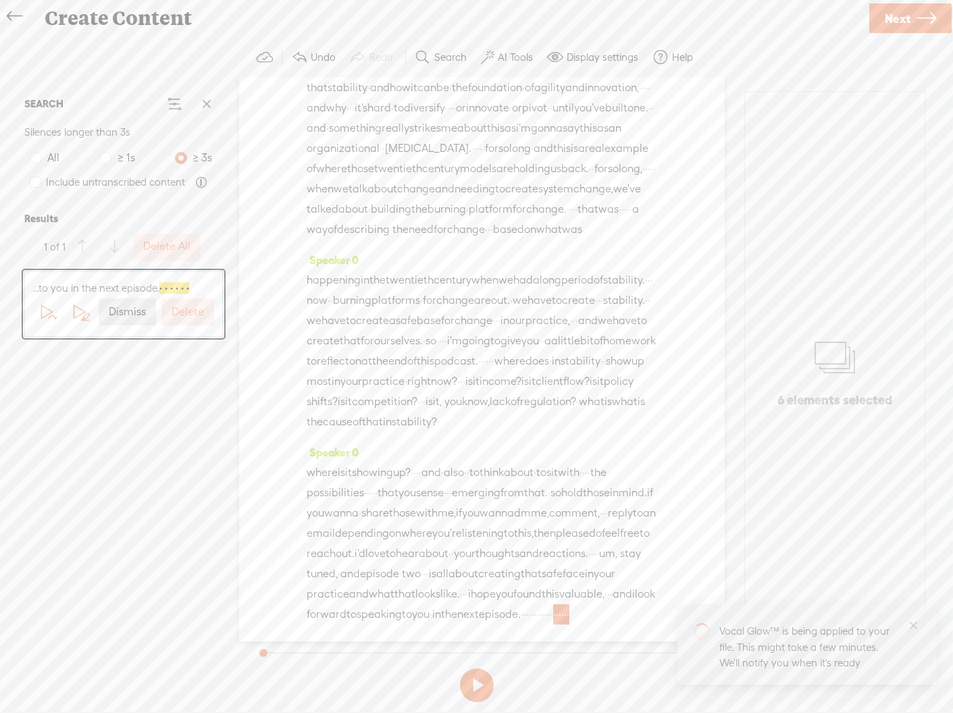
click at [184, 309] on label "Delete" at bounding box center [188, 312] width 32 height 14
click at [336, 462] on span "where" at bounding box center [322, 472] width 31 height 20
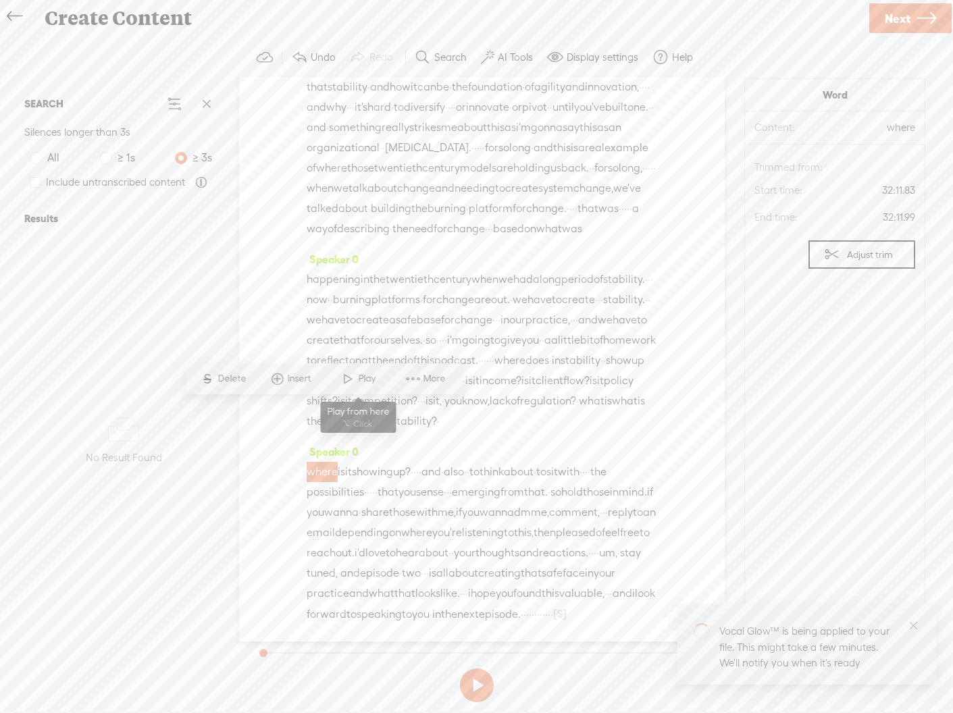
click at [361, 376] on span "Play" at bounding box center [368, 379] width 21 height 14
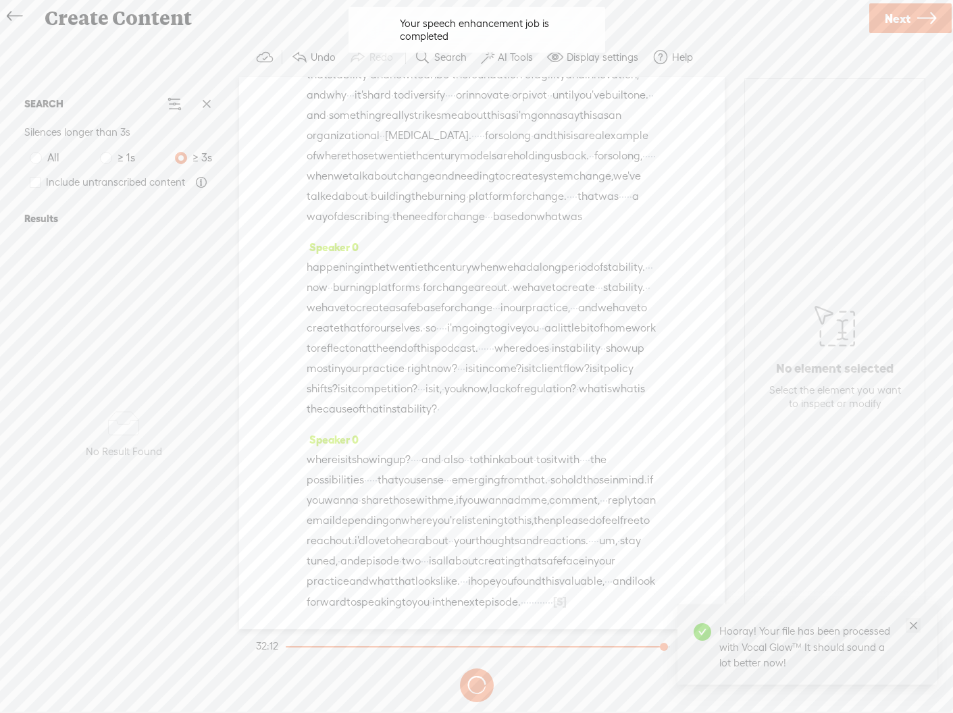
click at [913, 622] on icon "close" at bounding box center [914, 626] width 10 height 10
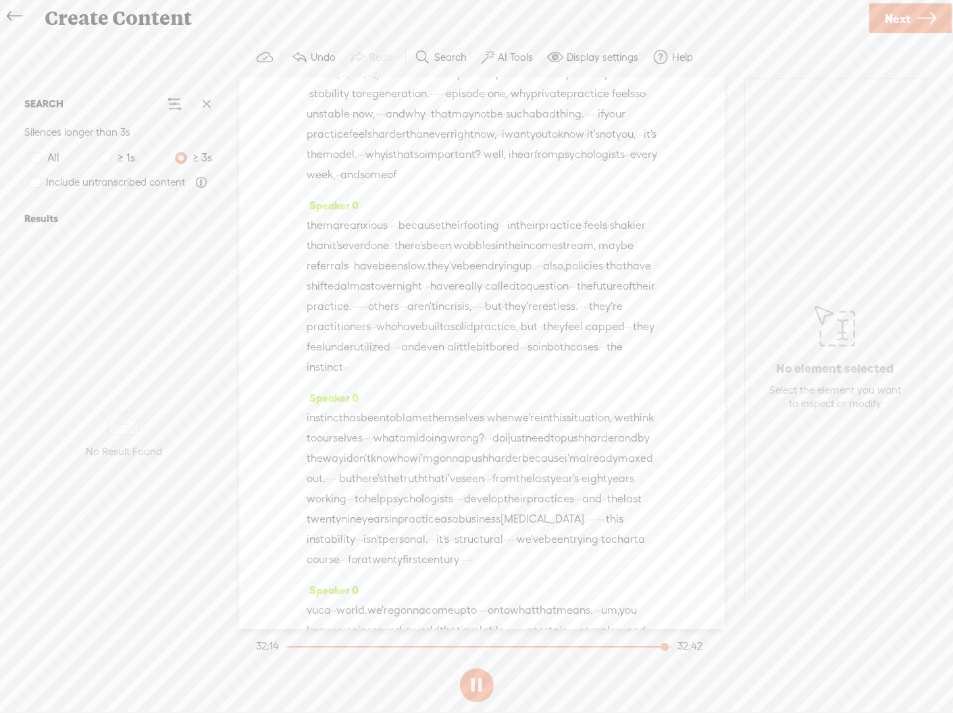
scroll to position [0, 0]
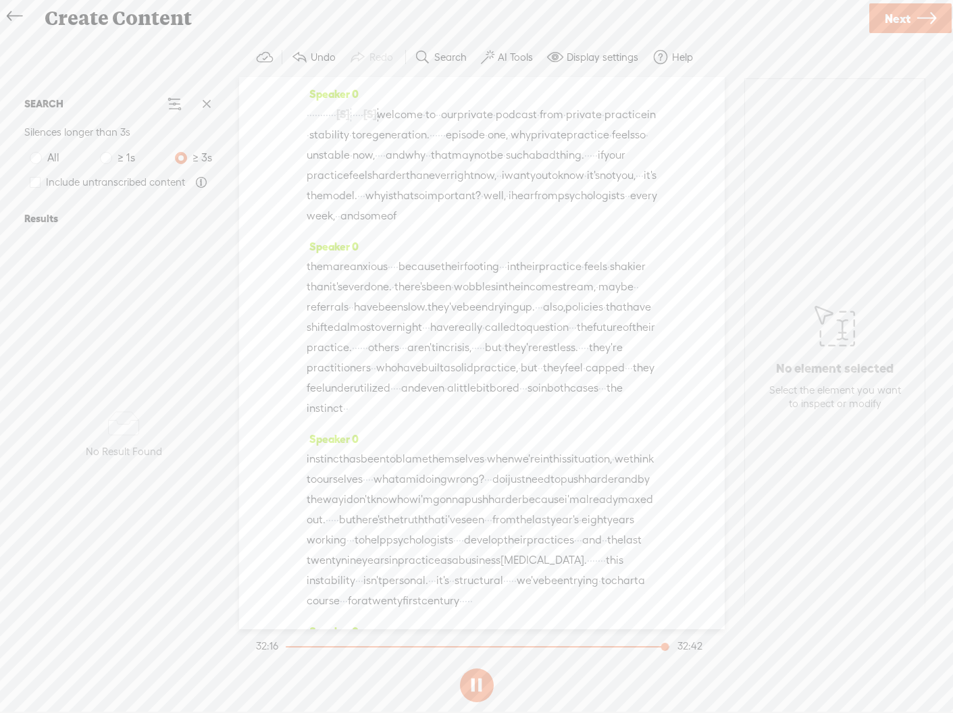
click at [423, 116] on span "welcome" at bounding box center [400, 115] width 46 height 20
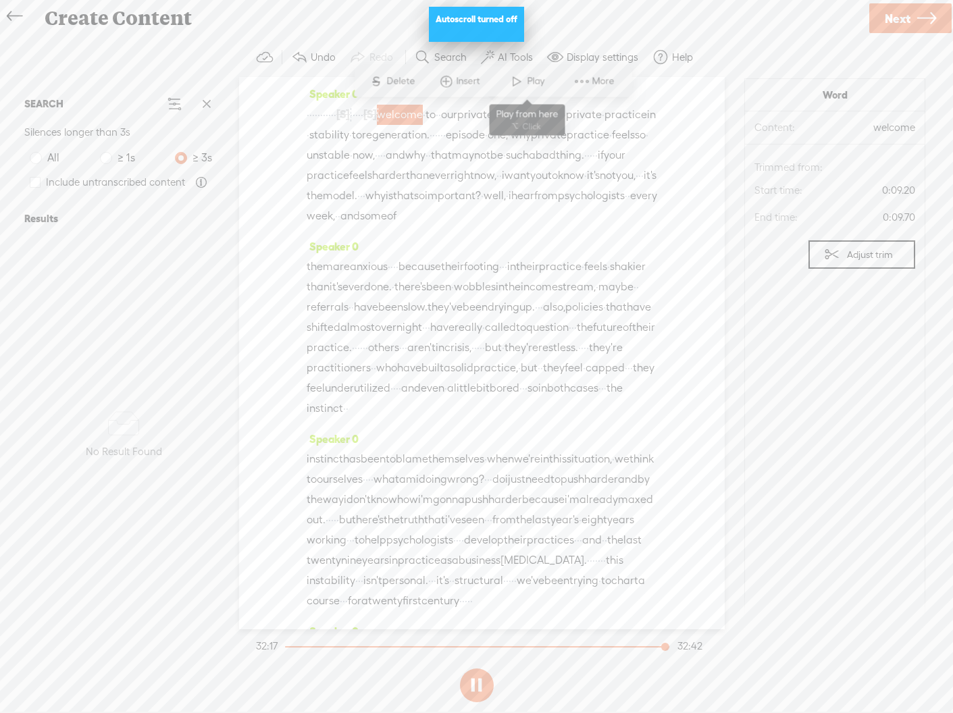
click at [524, 77] on span at bounding box center [517, 81] width 20 height 24
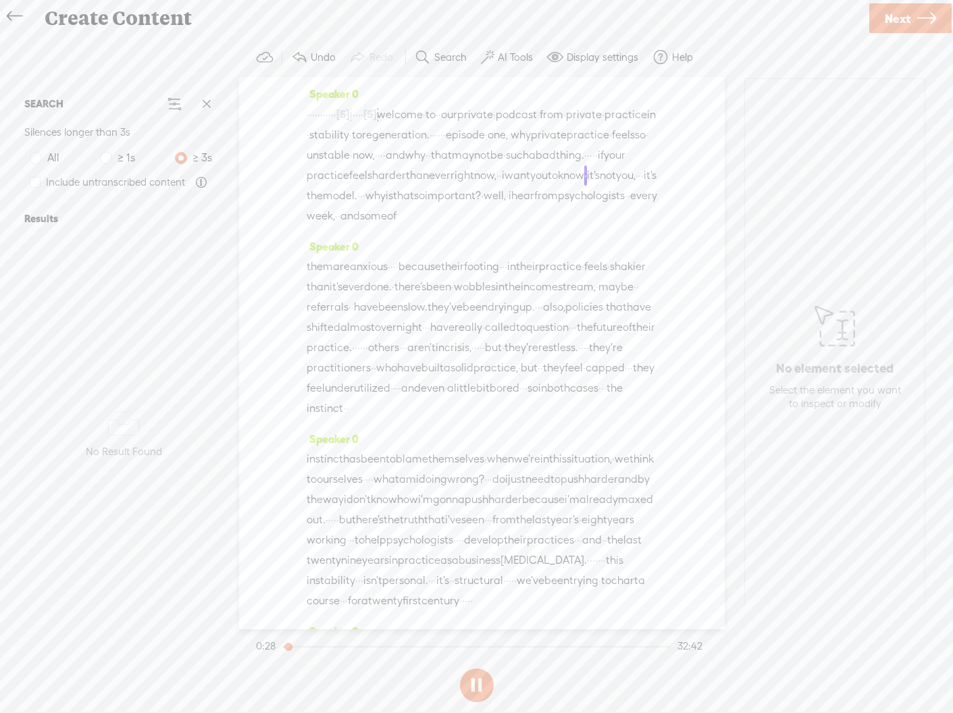
click at [474, 684] on button at bounding box center [477, 686] width 34 height 34
